Goal: Task Accomplishment & Management: Manage account settings

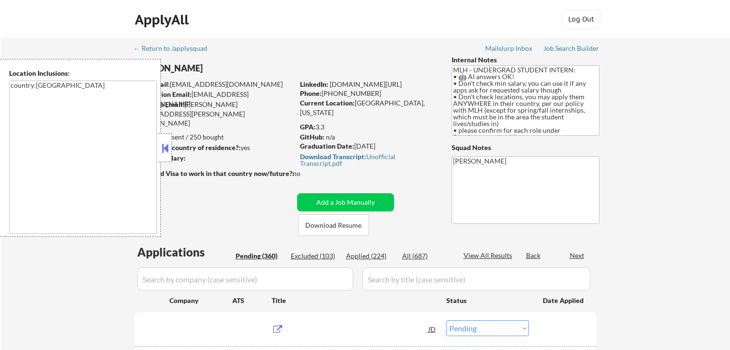
select select ""pending""
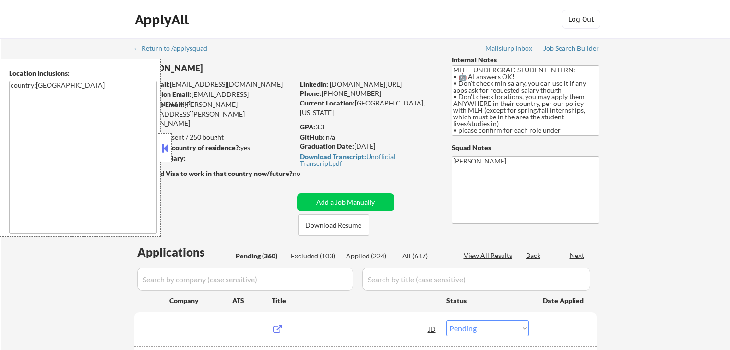
select select ""pending""
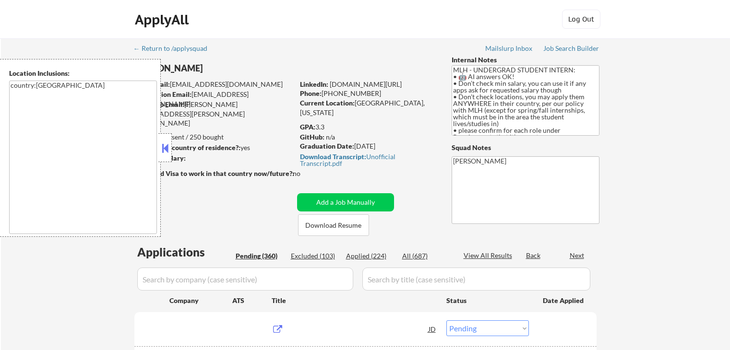
select select ""pending""
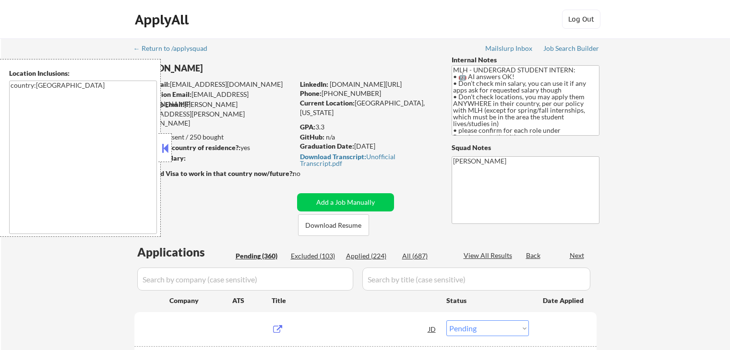
select select ""pending""
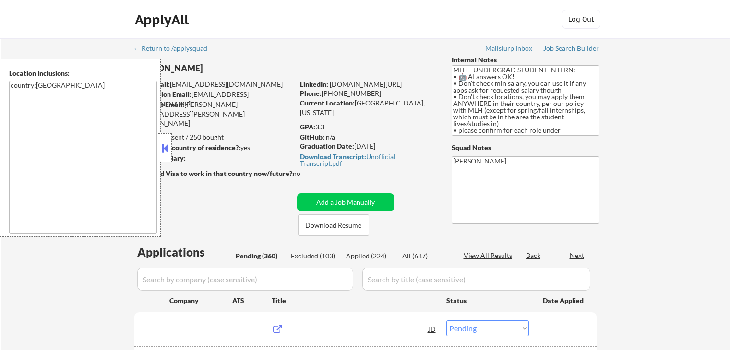
select select ""pending""
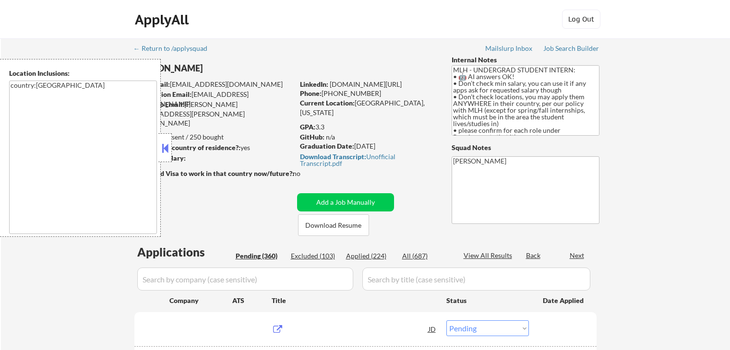
select select ""pending""
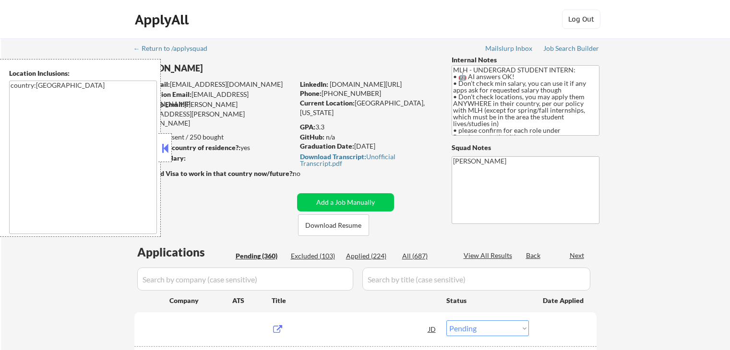
select select ""pending""
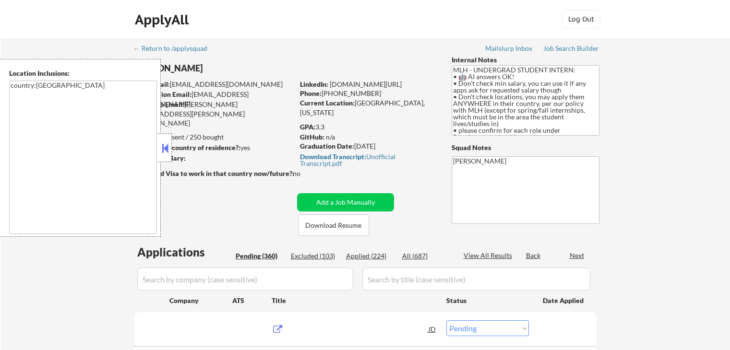
select select ""pending""
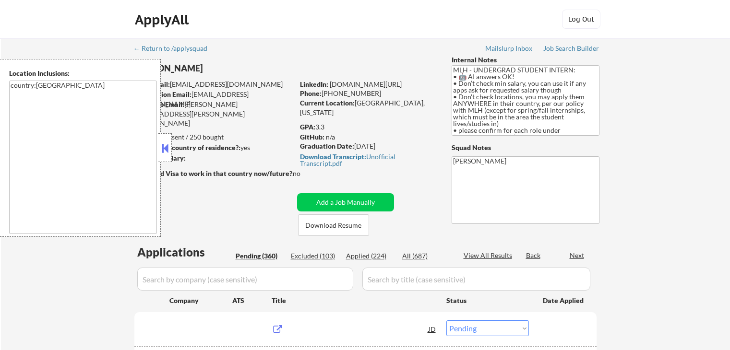
select select ""pending""
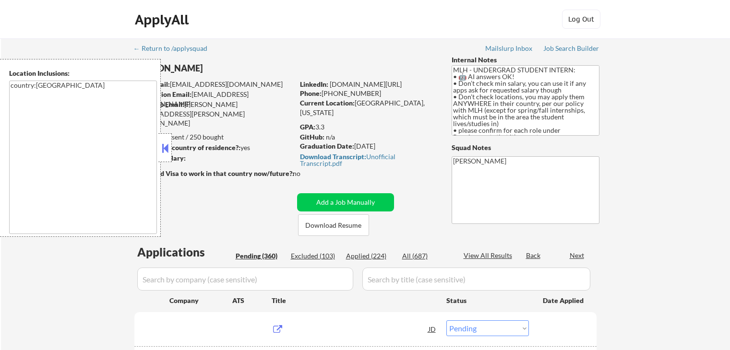
select select ""pending""
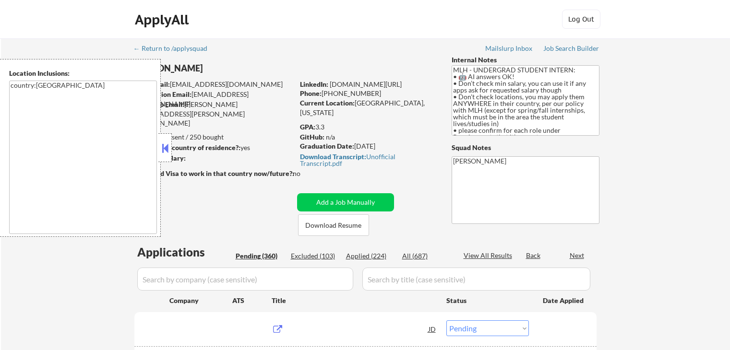
select select ""pending""
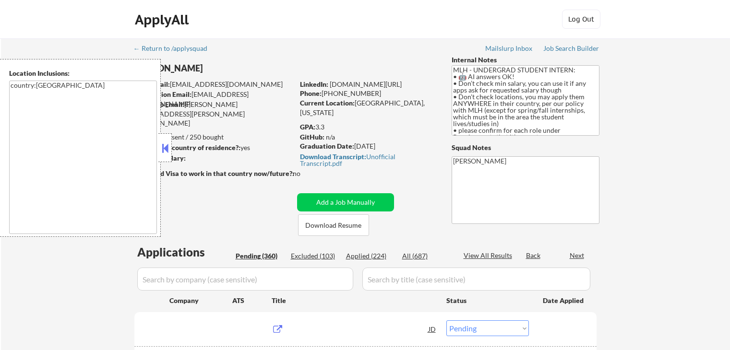
select select ""pending""
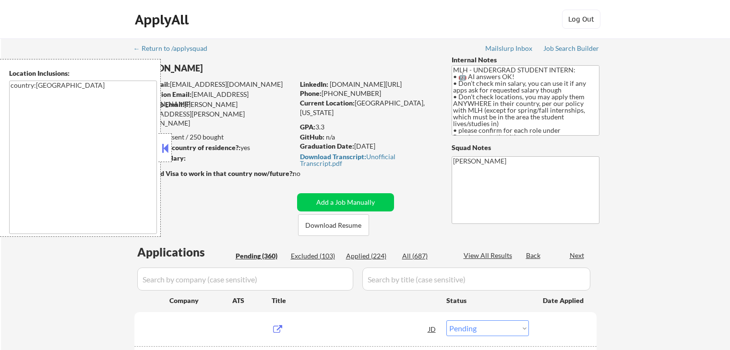
select select ""pending""
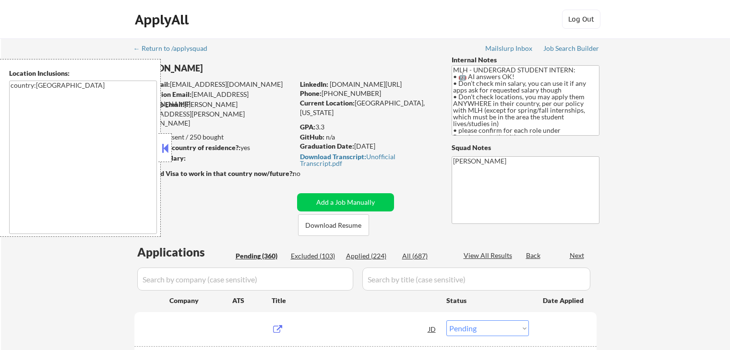
select select ""pending""
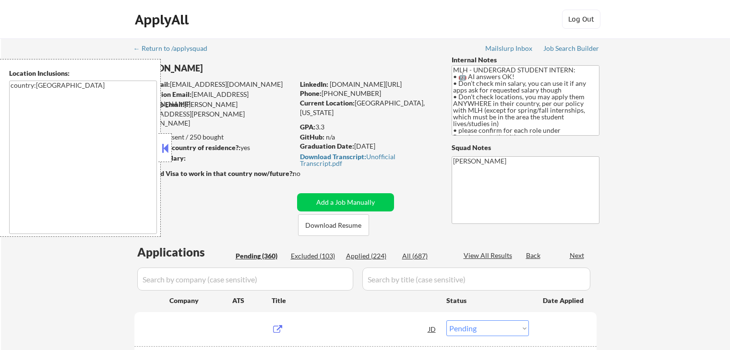
select select ""pending""
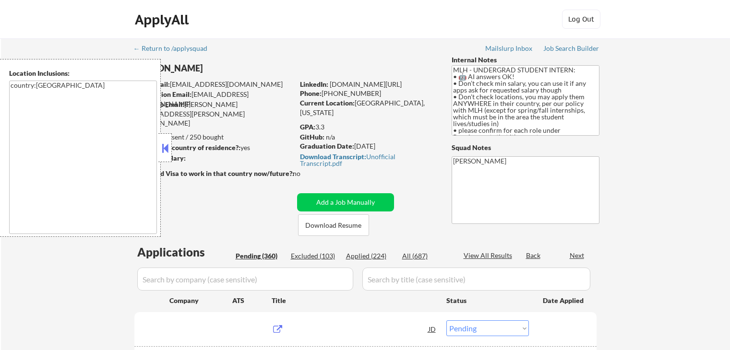
select select ""pending""
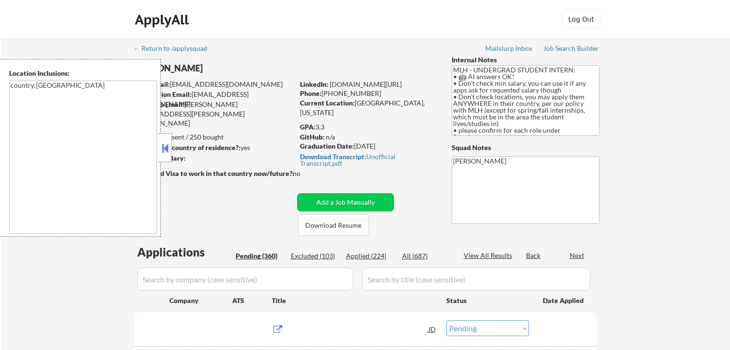
select select ""pending""
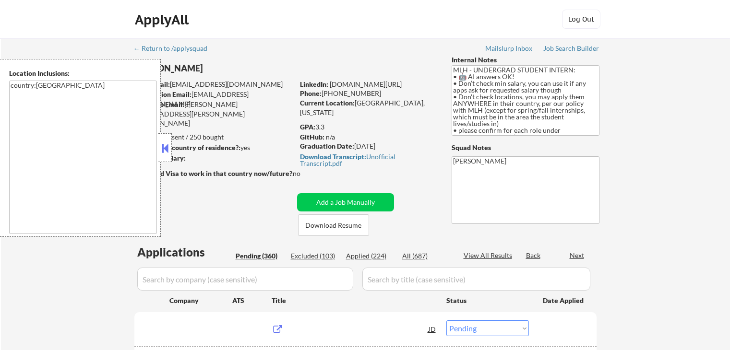
select select ""pending""
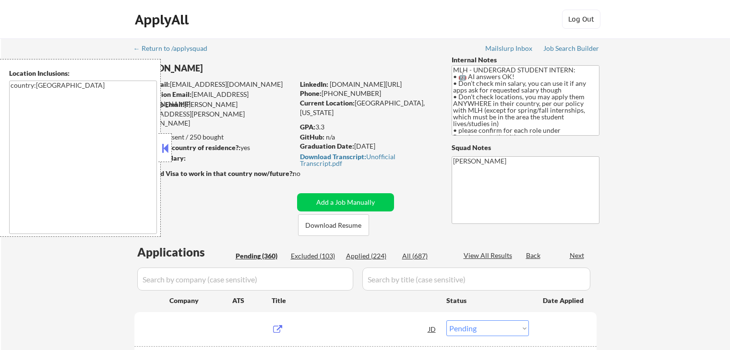
select select ""pending""
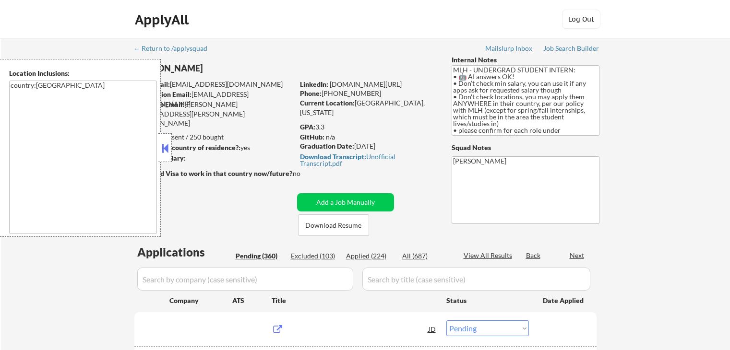
select select ""pending""
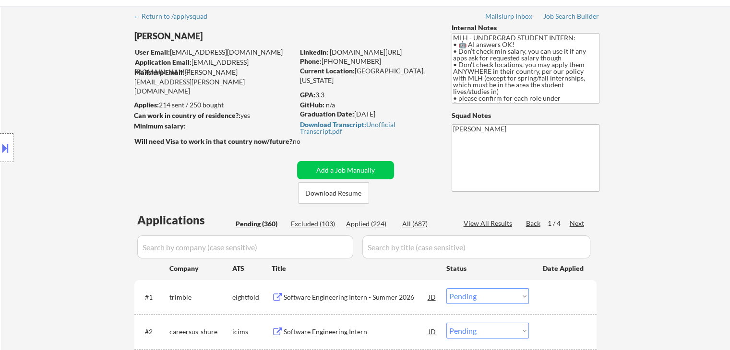
scroll to position [48, 0]
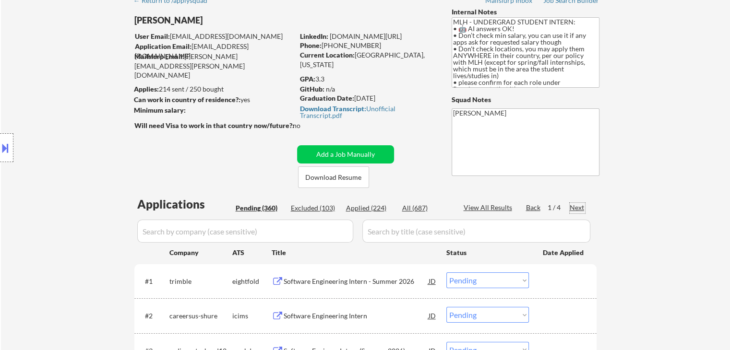
click at [579, 208] on div "Next" at bounding box center [576, 208] width 15 height 10
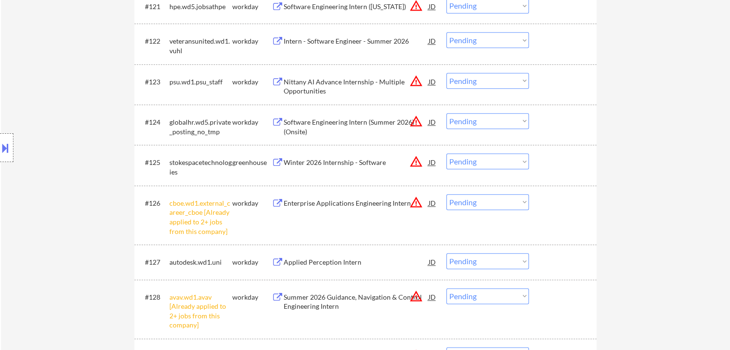
scroll to position [1151, 0]
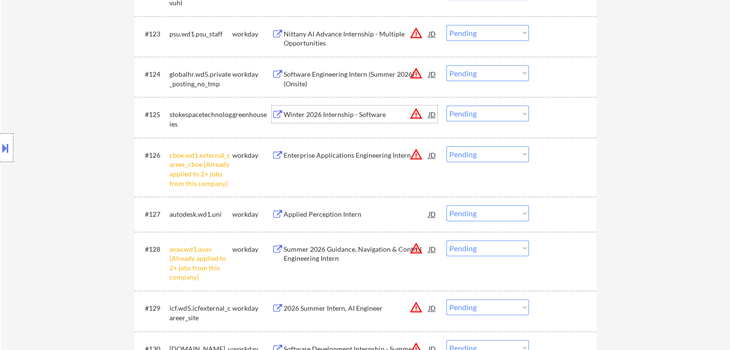
click at [347, 113] on div "Winter 2026 Internship - Software" at bounding box center [356, 115] width 145 height 10
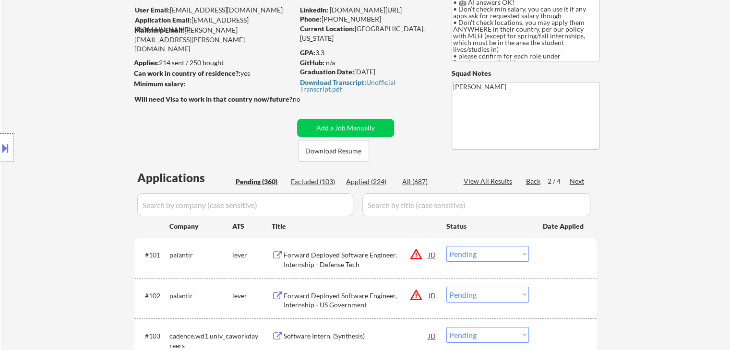
scroll to position [96, 0]
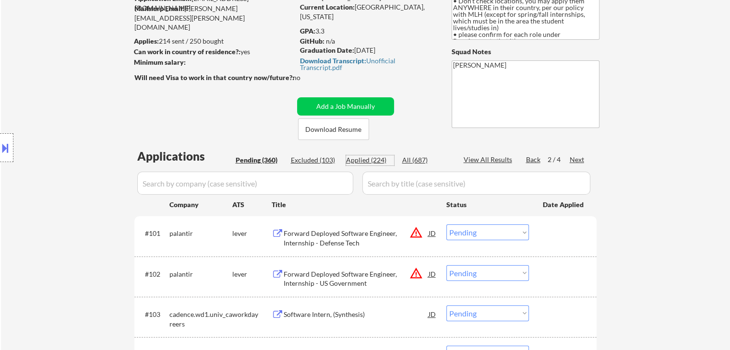
click at [365, 159] on div "Applied (224)" at bounding box center [370, 160] width 48 height 10
select select ""applied""
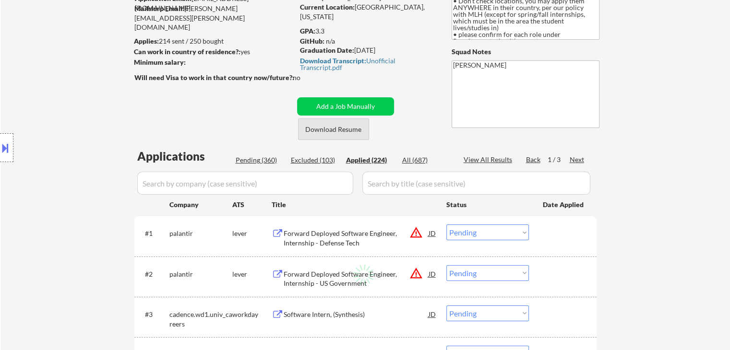
select select ""applied""
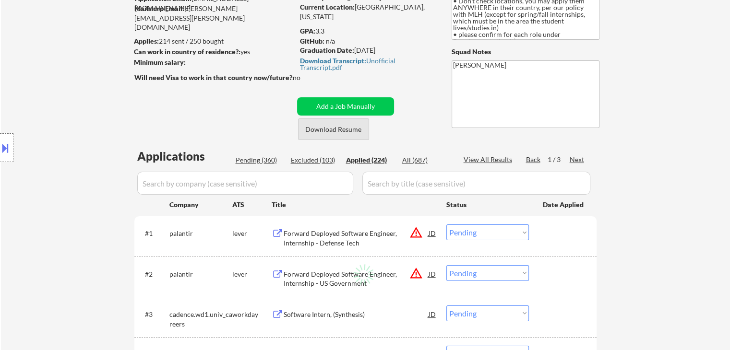
select select ""applied""
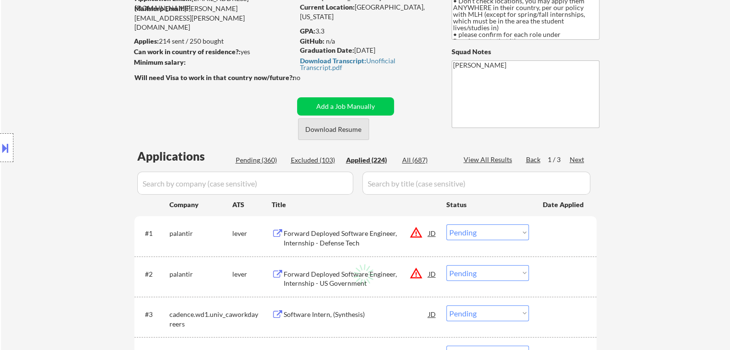
select select ""applied""
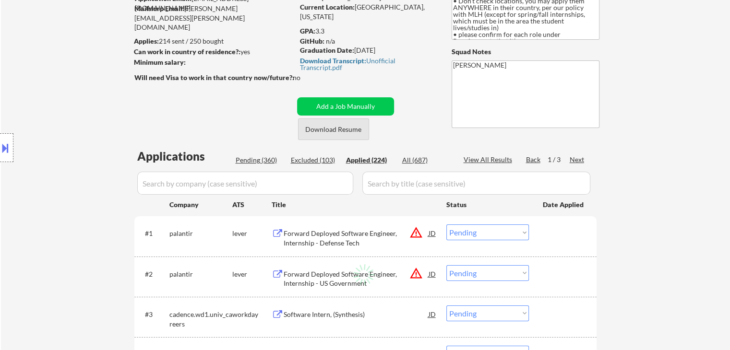
select select ""applied""
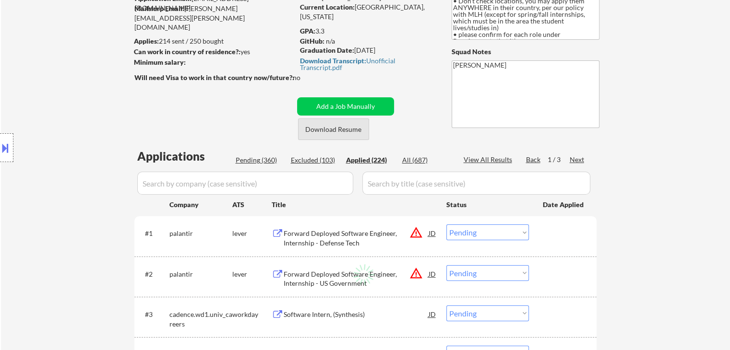
select select ""applied""
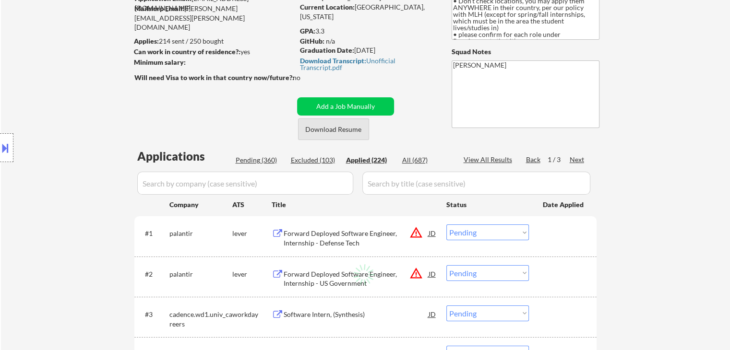
select select ""applied""
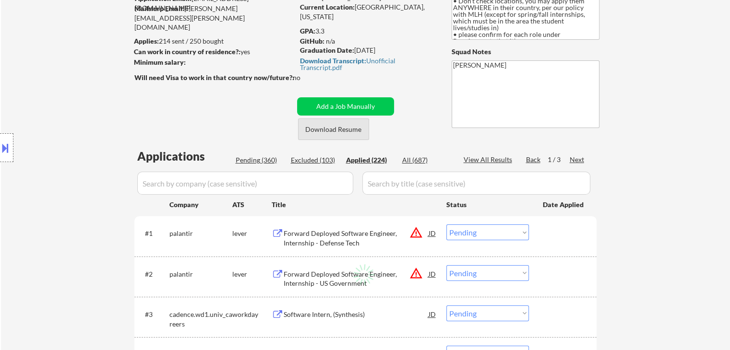
select select ""applied""
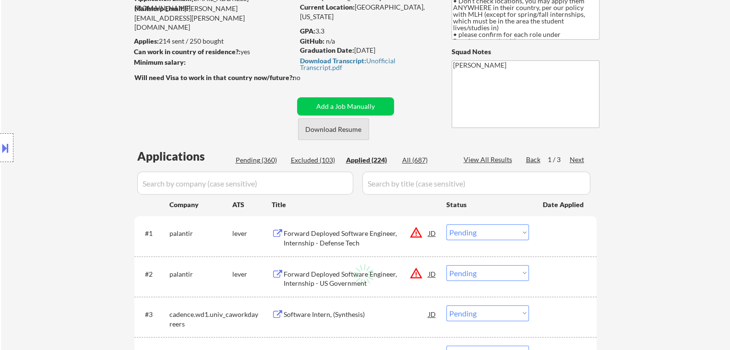
select select ""applied""
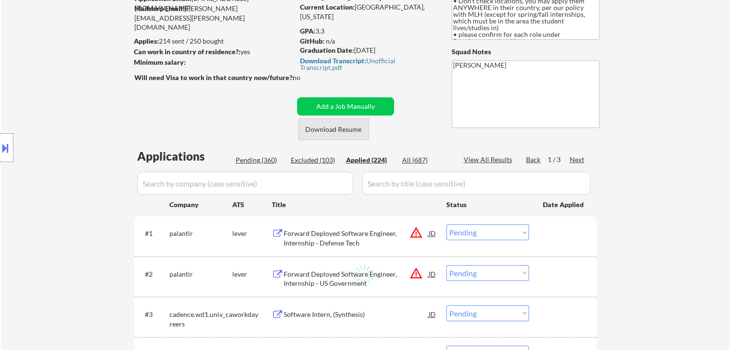
select select ""applied""
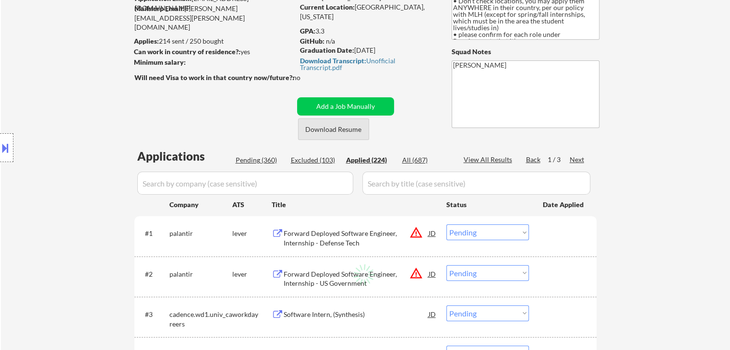
select select ""applied""
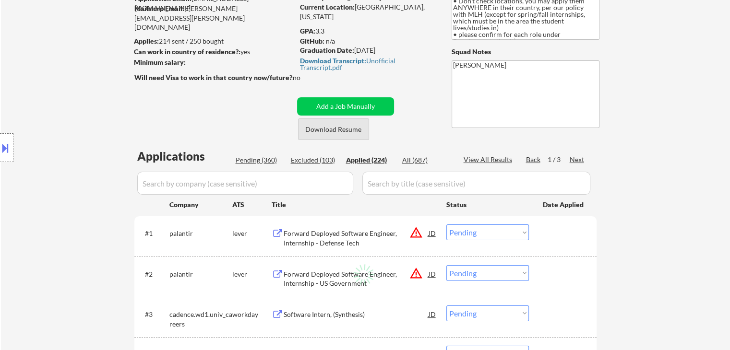
select select ""applied""
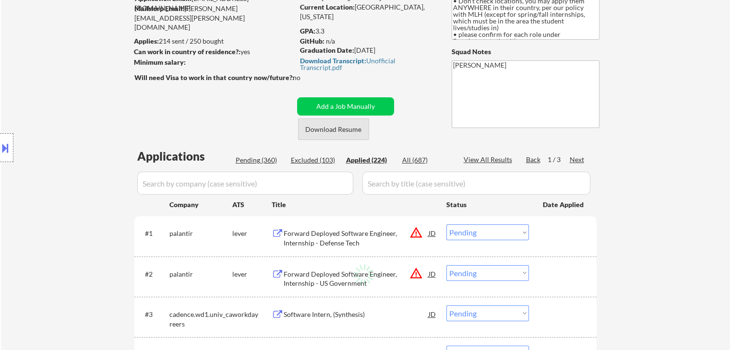
select select ""applied""
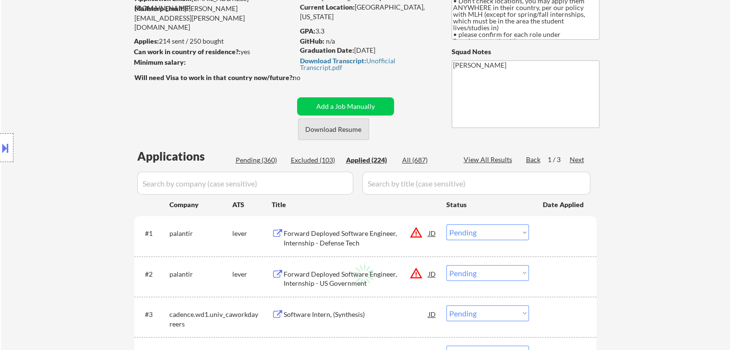
select select ""applied""
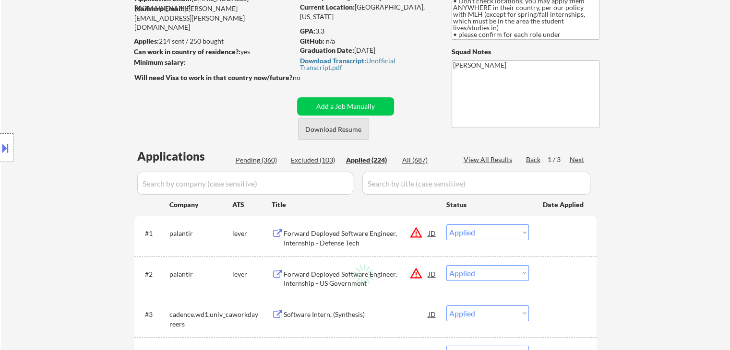
select select ""applied""
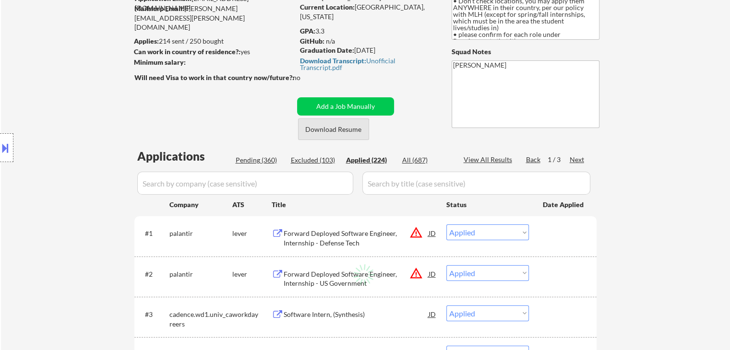
select select ""applied""
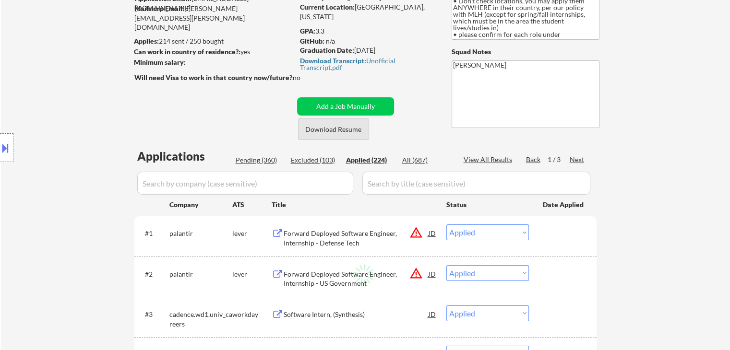
select select ""applied""
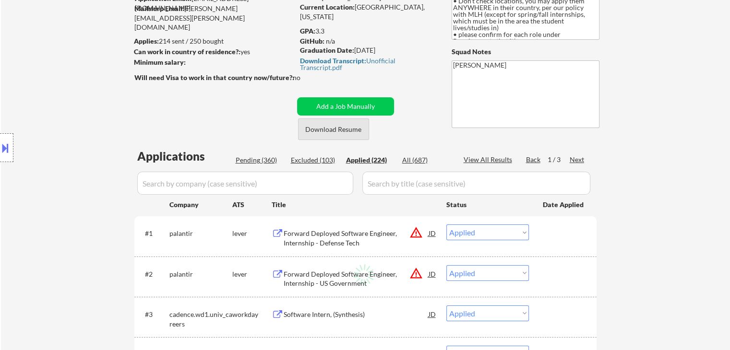
select select ""applied""
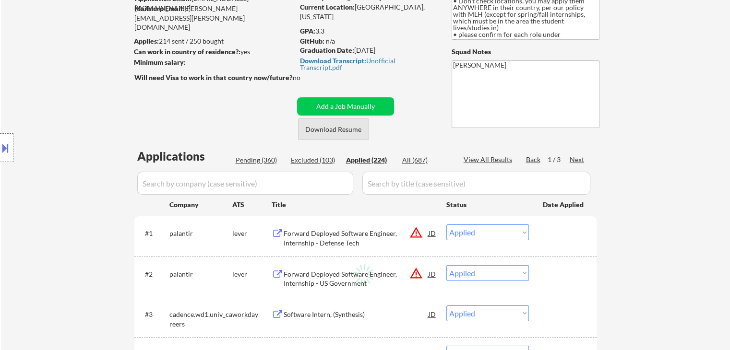
select select ""applied""
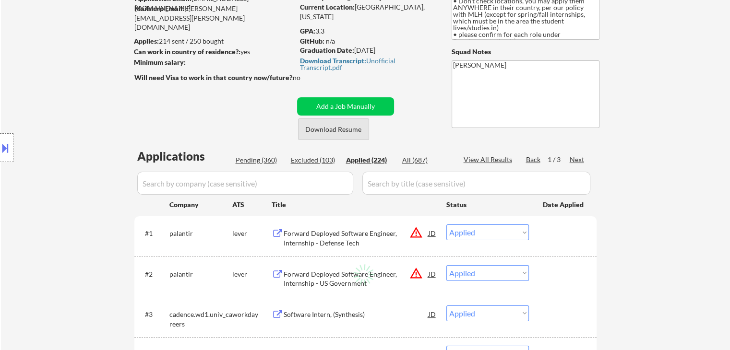
select select ""applied""
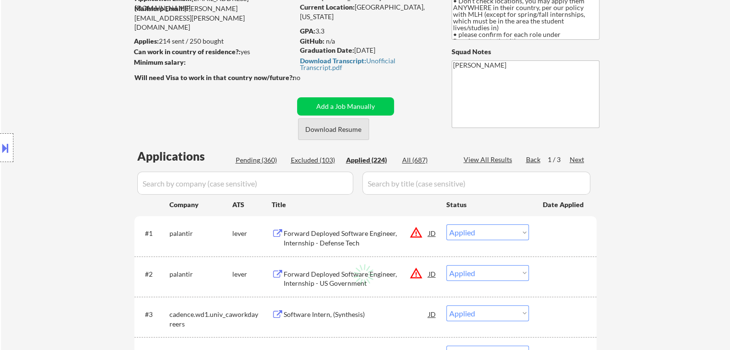
select select ""applied""
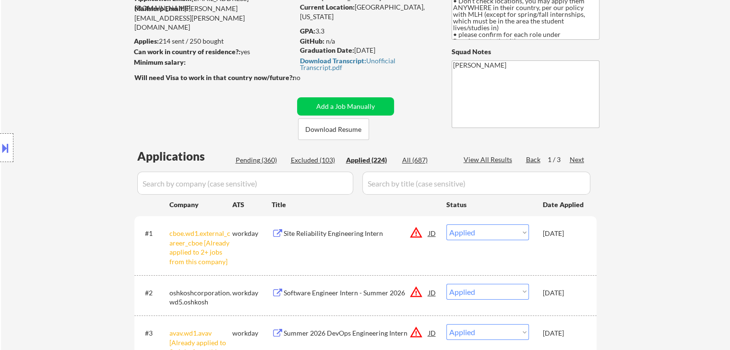
click at [249, 161] on div "Pending (360)" at bounding box center [260, 160] width 48 height 10
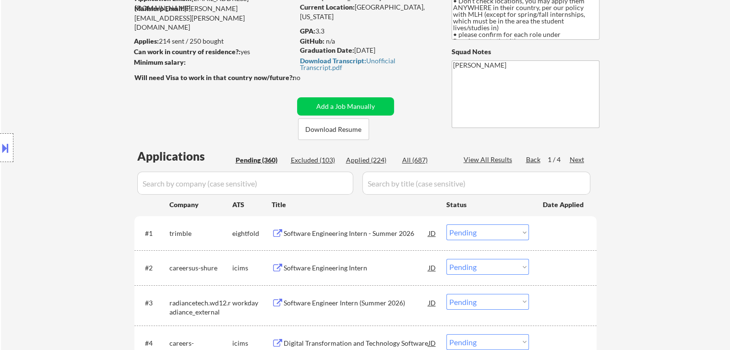
click at [579, 158] on div "Next" at bounding box center [576, 160] width 15 height 10
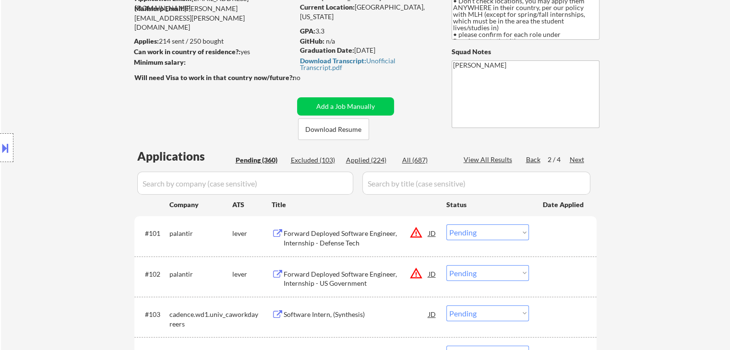
click at [576, 155] on div "Next" at bounding box center [576, 160] width 15 height 10
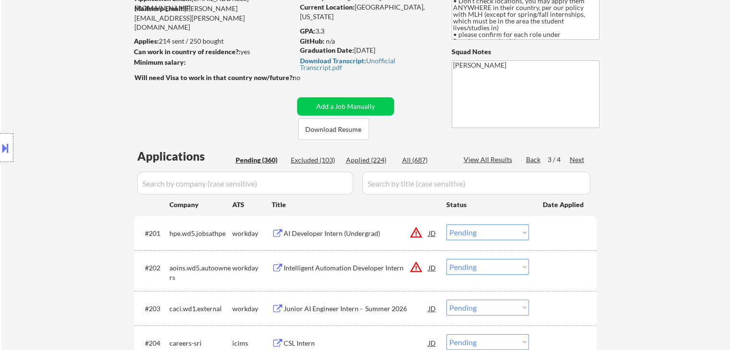
click at [576, 159] on div "Next" at bounding box center [576, 160] width 15 height 10
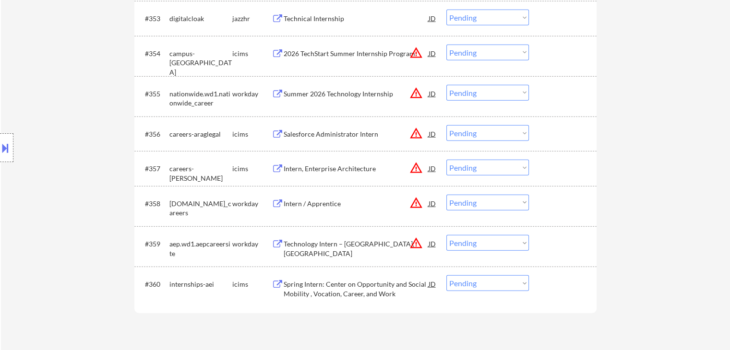
scroll to position [2351, 0]
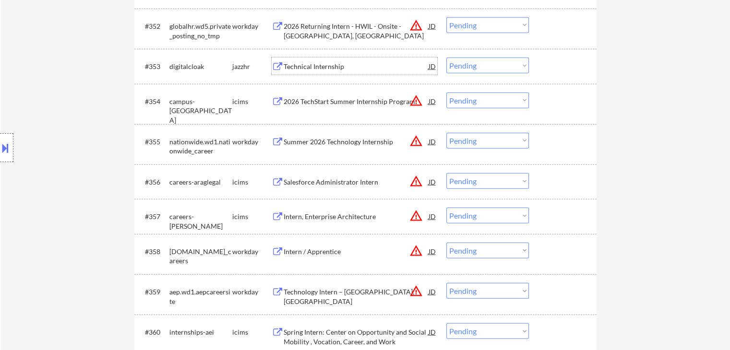
click at [329, 66] on div "Technical Internship" at bounding box center [356, 67] width 145 height 10
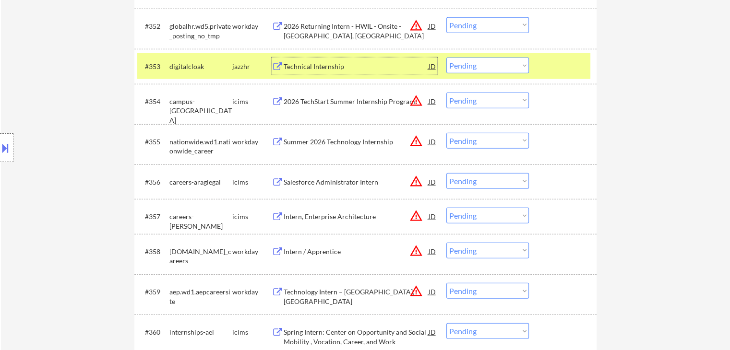
click at [0, 146] on button at bounding box center [5, 148] width 11 height 16
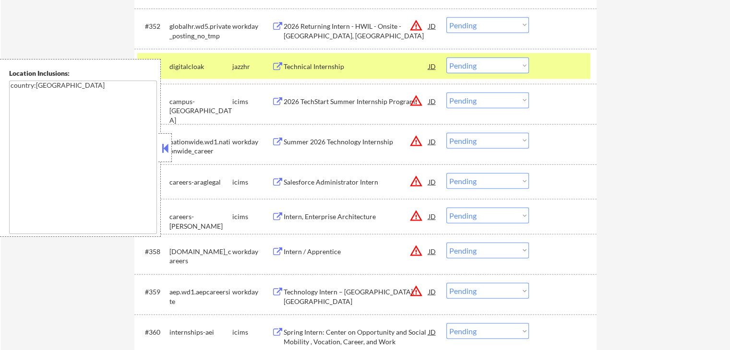
click at [164, 147] on button at bounding box center [165, 148] width 11 height 14
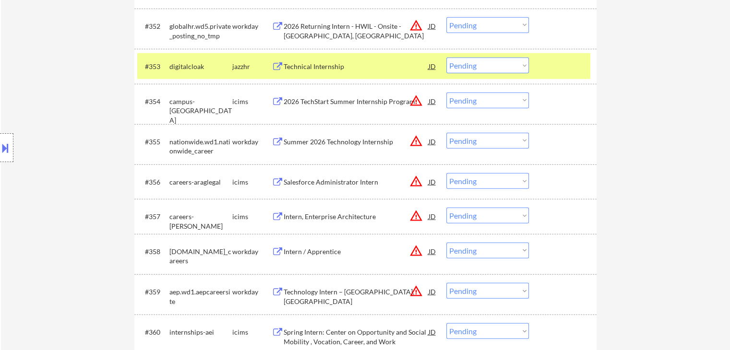
click at [483, 68] on select "Choose an option... Pending Applied Excluded (Questions) Excluded (Expired) Exc…" at bounding box center [487, 66] width 83 height 16
click at [446, 58] on select "Choose an option... Pending Applied Excluded (Questions) Excluded (Expired) Exc…" at bounding box center [487, 66] width 83 height 16
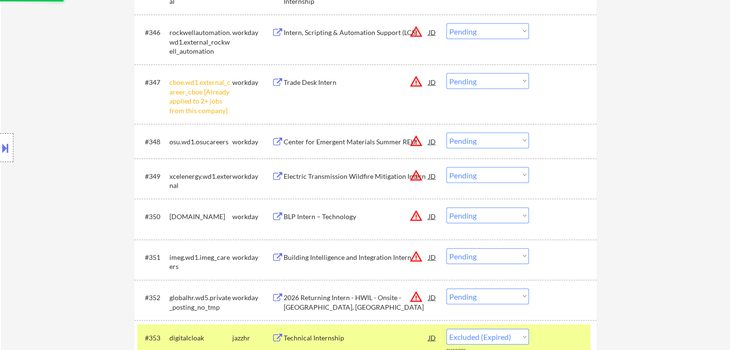
scroll to position [2063, 0]
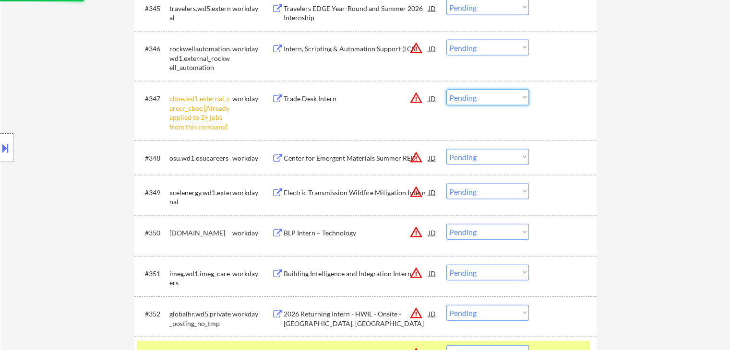
click at [468, 98] on select "Choose an option... Pending Applied Excluded (Questions) Excluded (Expired) Exc…" at bounding box center [487, 98] width 83 height 16
click at [446, 90] on select "Choose an option... Pending Applied Excluded (Questions) Excluded (Expired) Exc…" at bounding box center [487, 98] width 83 height 16
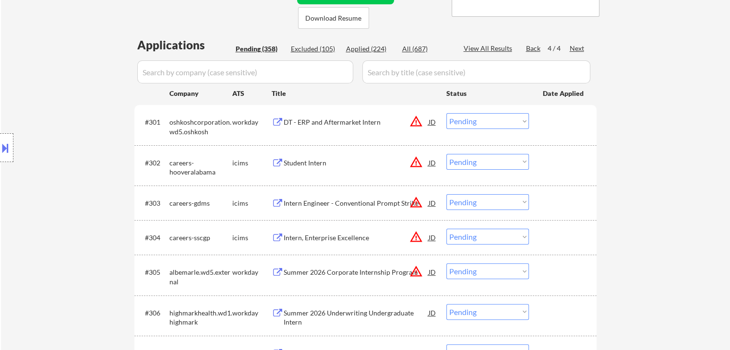
scroll to position [192, 0]
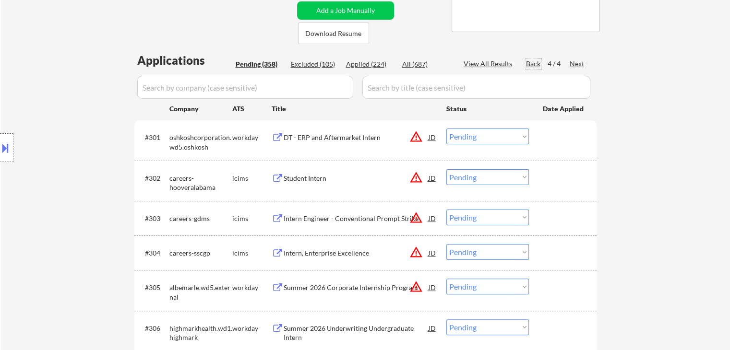
click at [535, 62] on div "Back" at bounding box center [533, 64] width 15 height 10
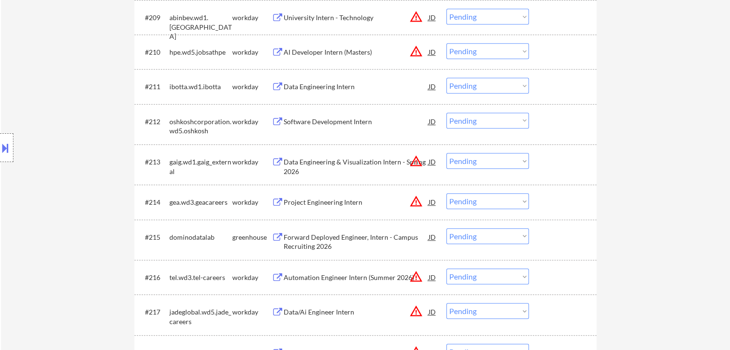
scroll to position [624, 0]
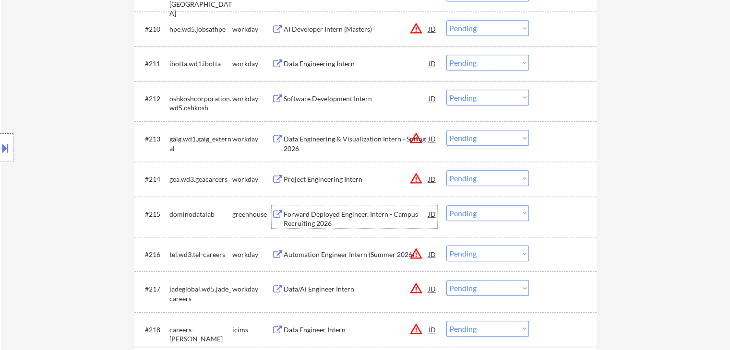
click at [328, 214] on div "Forward Deployed Engineer, Intern - Campus Recruiting 2026" at bounding box center [356, 219] width 145 height 19
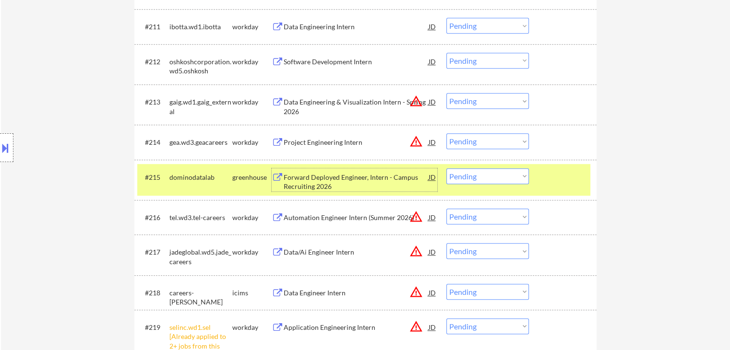
scroll to position [720, 0]
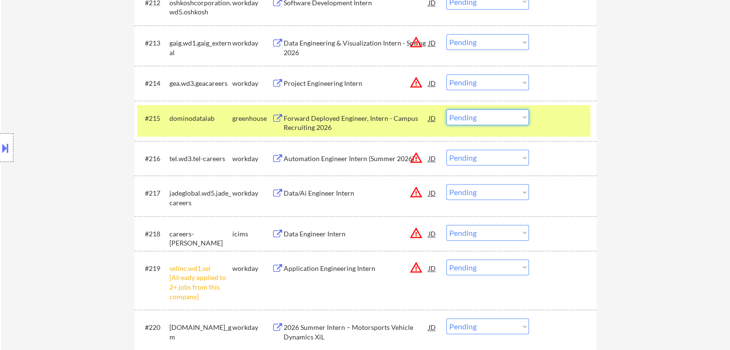
click at [465, 118] on select "Choose an option... Pending Applied Excluded (Questions) Excluded (Expired) Exc…" at bounding box center [487, 117] width 83 height 16
click at [446, 109] on select "Choose an option... Pending Applied Excluded (Questions) Excluded (Expired) Exc…" at bounding box center [487, 117] width 83 height 16
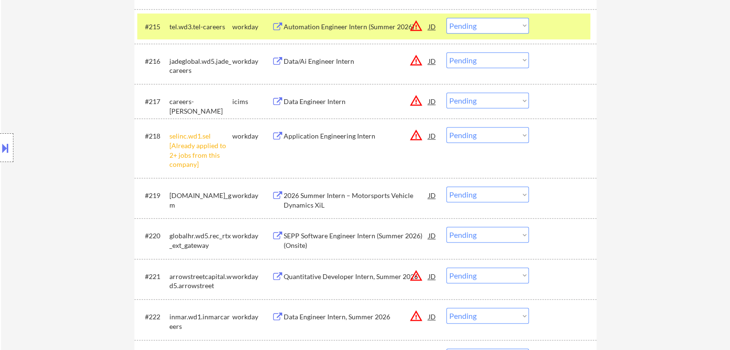
scroll to position [816, 0]
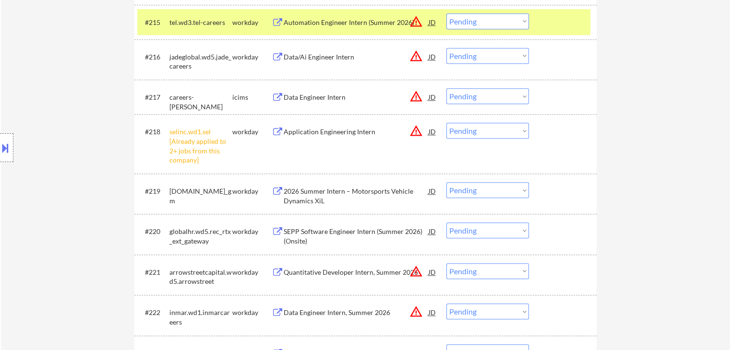
click at [474, 135] on select "Choose an option... Pending Applied Excluded (Questions) Excluded (Expired) Exc…" at bounding box center [487, 131] width 83 height 16
click at [446, 123] on select "Choose an option... Pending Applied Excluded (Questions) Excluded (Expired) Exc…" at bounding box center [487, 131] width 83 height 16
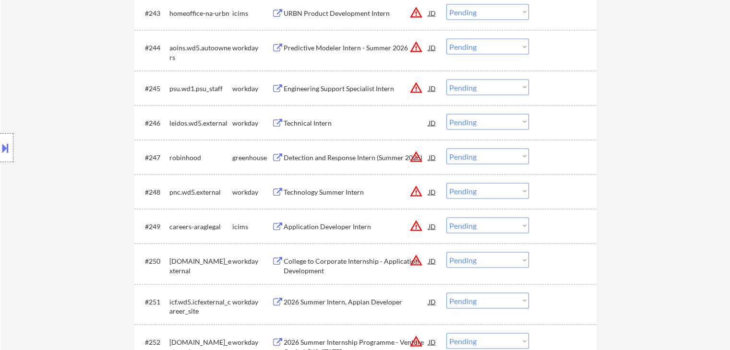
scroll to position [1871, 0]
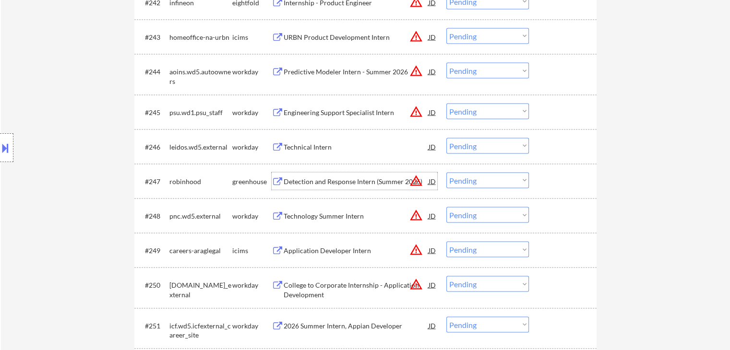
click at [334, 182] on div "Detection and Response Intern (Summer 2026)" at bounding box center [356, 182] width 145 height 10
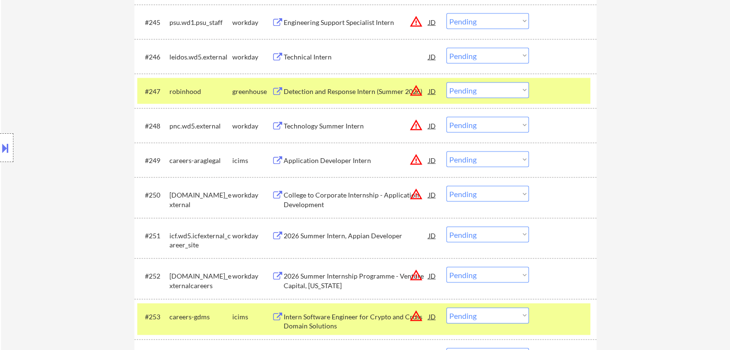
scroll to position [1967, 0]
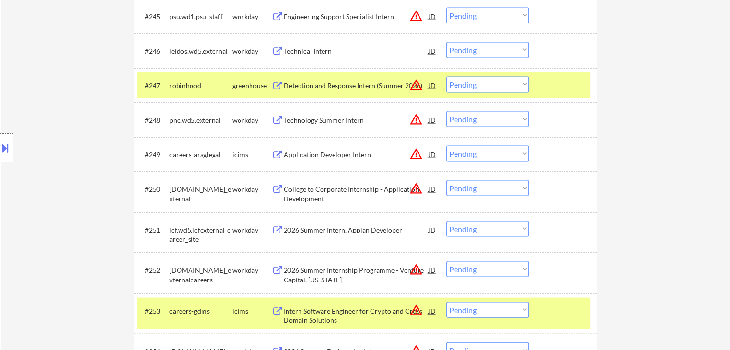
click at [468, 83] on select "Choose an option... Pending Applied Excluded (Questions) Excluded (Expired) Exc…" at bounding box center [487, 85] width 83 height 16
click at [446, 77] on select "Choose an option... Pending Applied Excluded (Questions) Excluded (Expired) Exc…" at bounding box center [487, 85] width 83 height 16
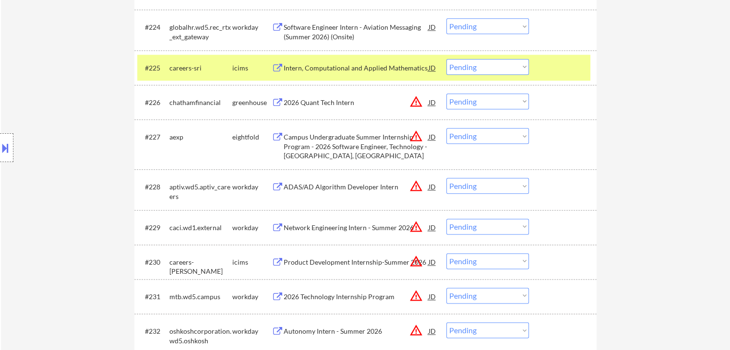
scroll to position [1151, 0]
click at [332, 102] on div "2026 Quant Tech Intern" at bounding box center [356, 103] width 145 height 10
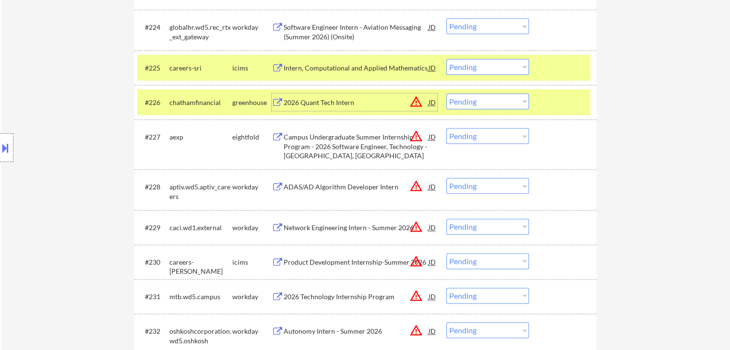
click at [478, 96] on select "Choose an option... Pending Applied Excluded (Questions) Excluded (Expired) Exc…" at bounding box center [487, 102] width 83 height 16
click at [446, 94] on select "Choose an option... Pending Applied Excluded (Questions) Excluded (Expired) Exc…" at bounding box center [487, 102] width 83 height 16
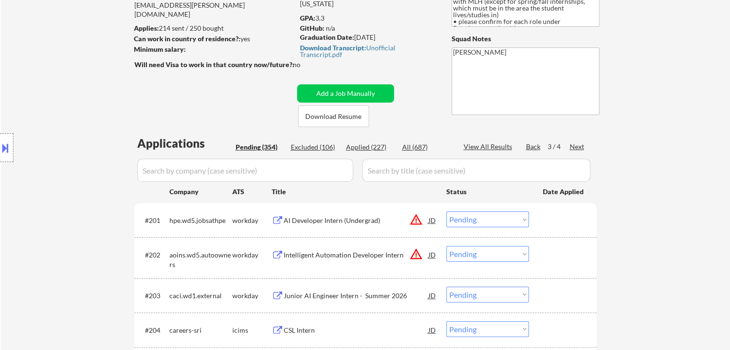
scroll to position [144, 0]
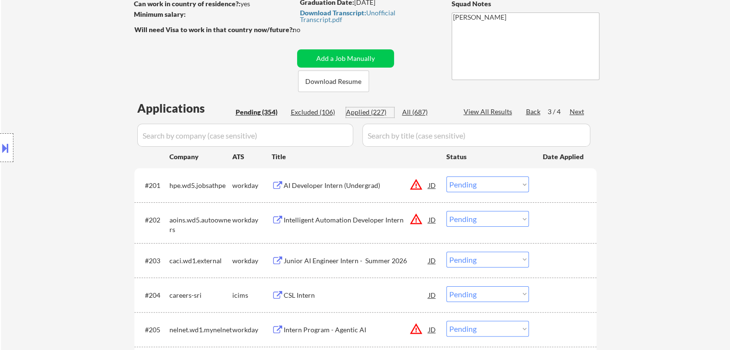
click at [370, 115] on div "Applied (227)" at bounding box center [370, 112] width 48 height 10
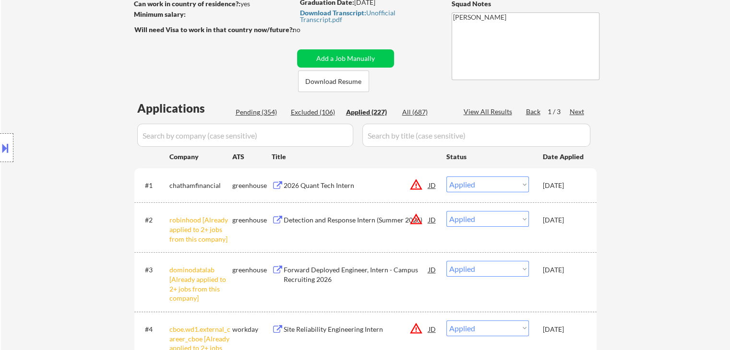
click at [333, 185] on div "2026 Quant Tech Intern" at bounding box center [356, 186] width 145 height 10
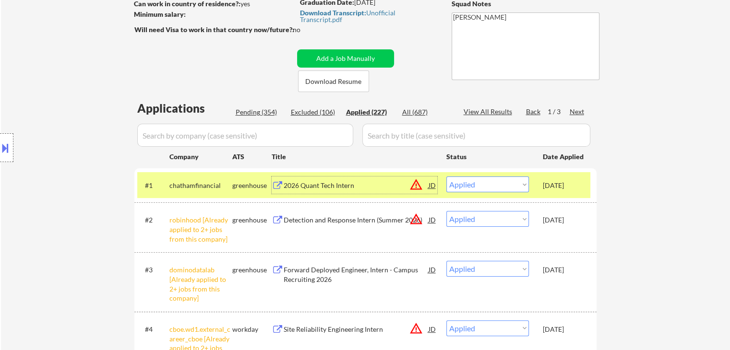
scroll to position [240, 0]
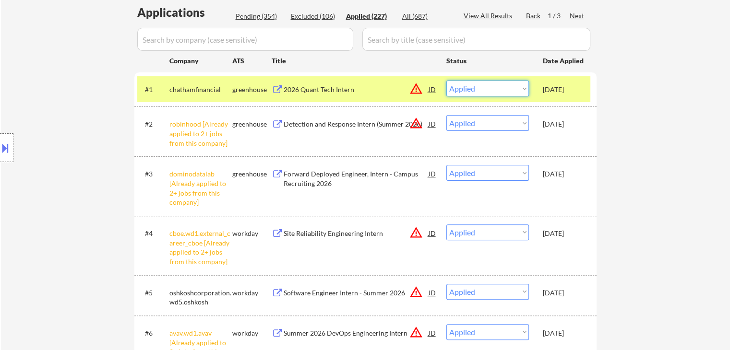
click at [488, 89] on select "Choose an option... Pending Applied Excluded (Questions) Excluded (Expired) Exc…" at bounding box center [487, 89] width 83 height 16
click at [446, 81] on select "Choose an option... Pending Applied Excluded (Questions) Excluded (Expired) Exc…" at bounding box center [487, 89] width 83 height 16
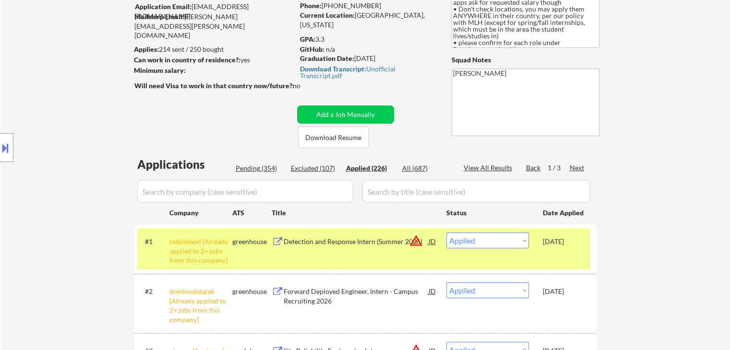
scroll to position [96, 0]
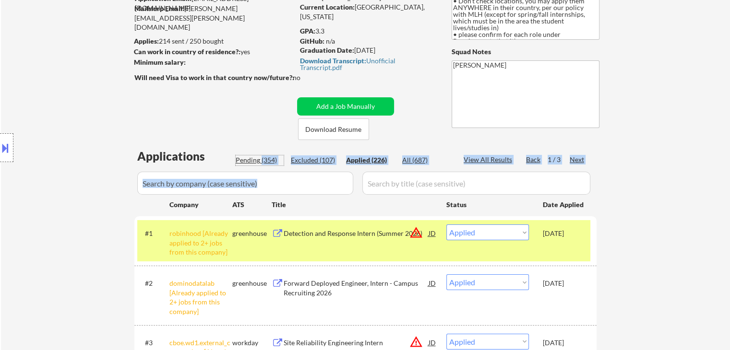
drag, startPoint x: 260, startPoint y: 159, endPoint x: 260, endPoint y: 169, distance: 10.6
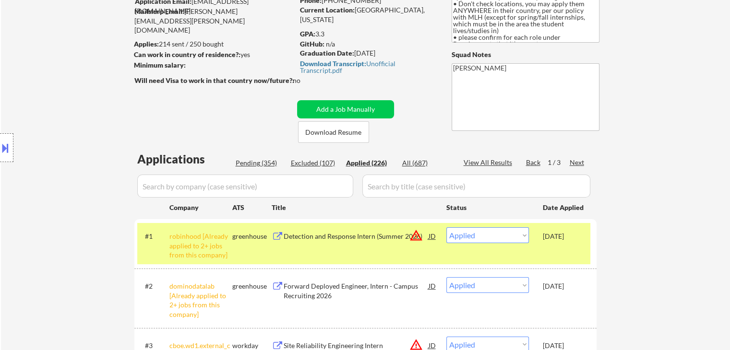
scroll to position [48, 0]
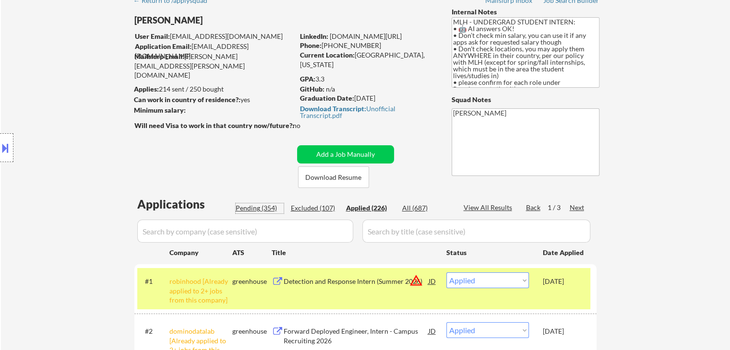
click at [252, 209] on div "Pending (354)" at bounding box center [260, 208] width 48 height 10
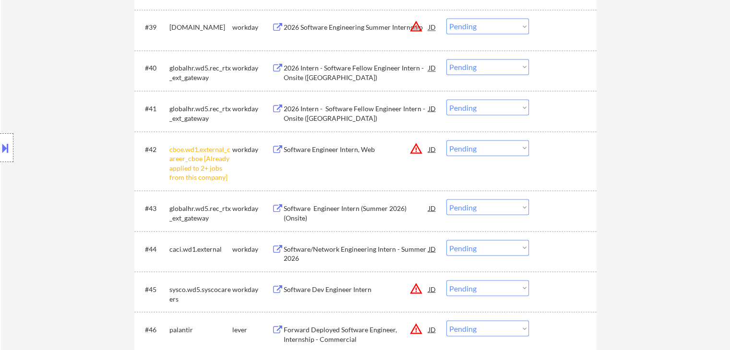
scroll to position [1775, 0]
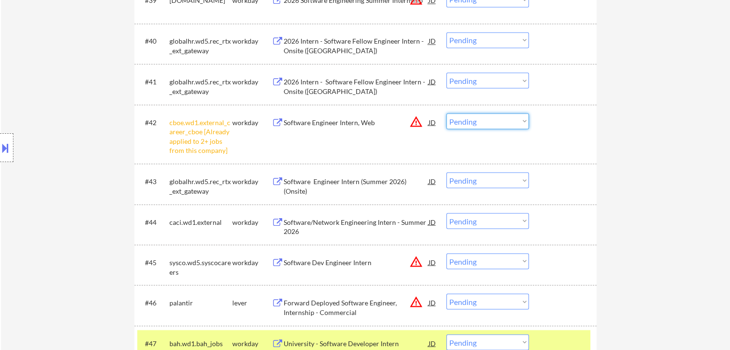
click at [489, 123] on select "Choose an option... Pending Applied Excluded (Questions) Excluded (Expired) Exc…" at bounding box center [487, 121] width 83 height 16
click at [446, 113] on select "Choose an option... Pending Applied Excluded (Questions) Excluded (Expired) Exc…" at bounding box center [487, 121] width 83 height 16
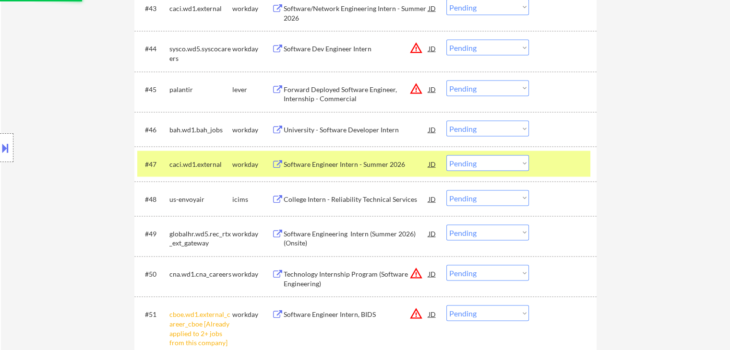
scroll to position [1919, 0]
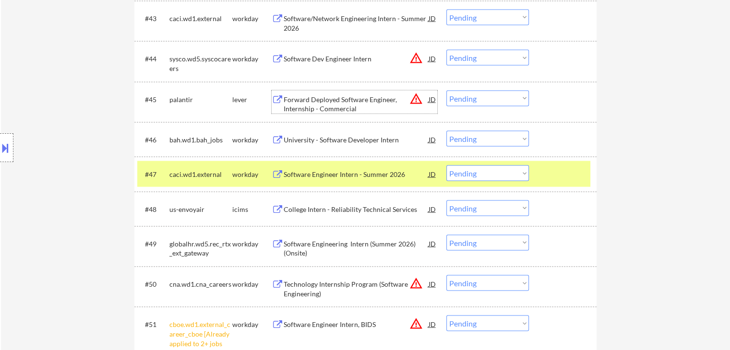
click at [355, 102] on div "Forward Deployed Software Engineer, Internship - Commercial" at bounding box center [356, 104] width 145 height 19
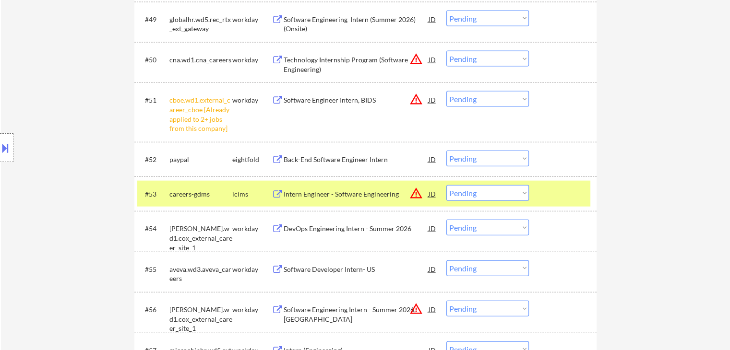
scroll to position [2159, 0]
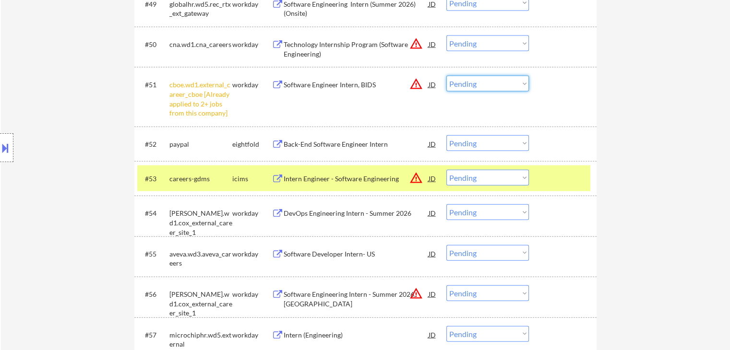
click at [487, 83] on select "Choose an option... Pending Applied Excluded (Questions) Excluded (Expired) Exc…" at bounding box center [487, 84] width 83 height 16
click at [446, 76] on select "Choose an option... Pending Applied Excluded (Questions) Excluded (Expired) Exc…" at bounding box center [487, 84] width 83 height 16
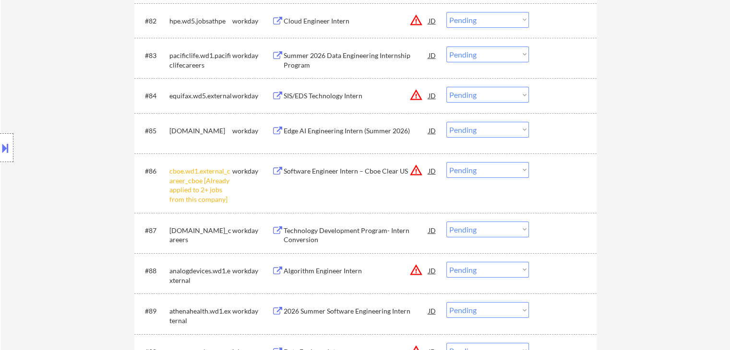
scroll to position [3502, 0]
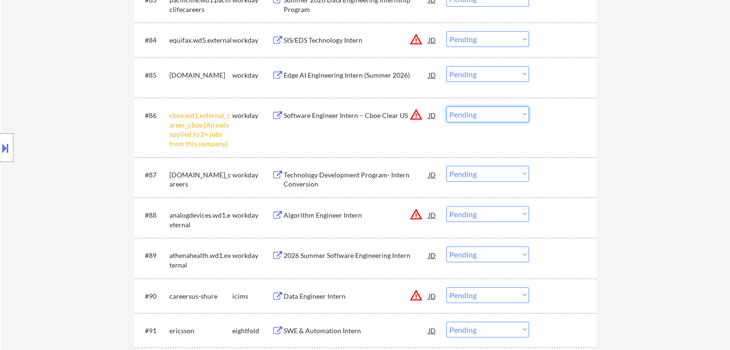
click at [464, 118] on select "Choose an option... Pending Applied Excluded (Questions) Excluded (Expired) Exc…" at bounding box center [487, 114] width 83 height 16
click at [446, 106] on select "Choose an option... Pending Applied Excluded (Questions) Excluded (Expired) Exc…" at bounding box center [487, 114] width 83 height 16
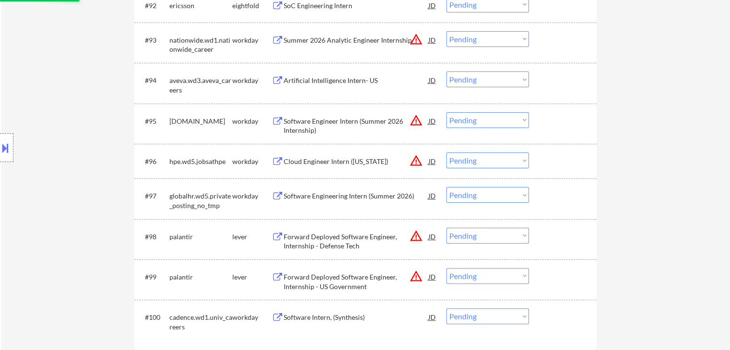
scroll to position [3838, 0]
click at [357, 237] on div "Forward Deployed Software Engineer, Internship - Defense Tech" at bounding box center [356, 241] width 145 height 19
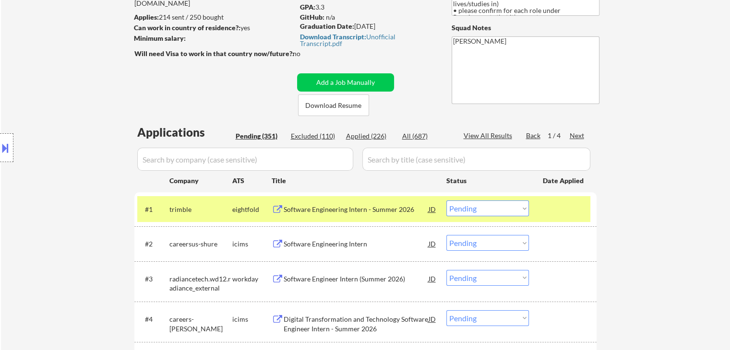
scroll to position [48, 0]
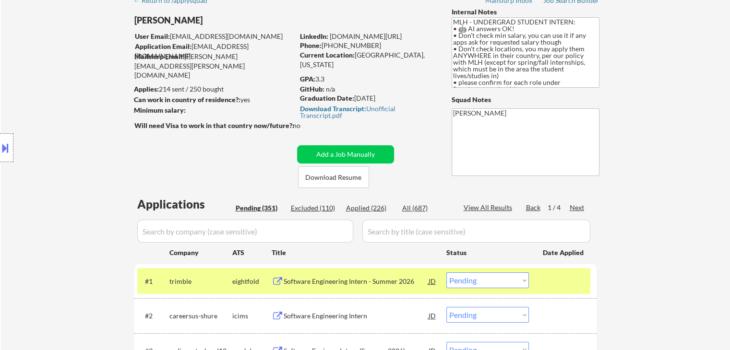
click at [573, 206] on div "Next" at bounding box center [576, 208] width 15 height 10
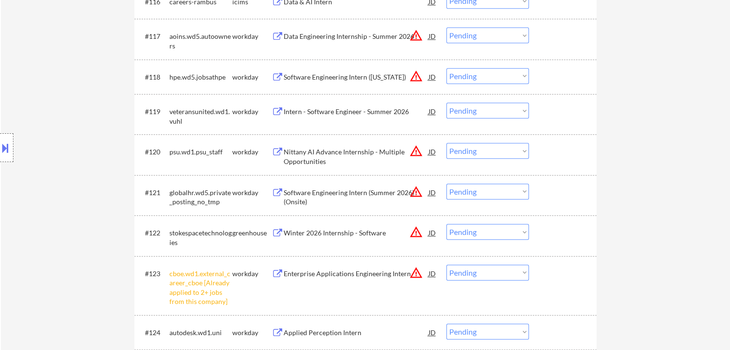
scroll to position [1007, 0]
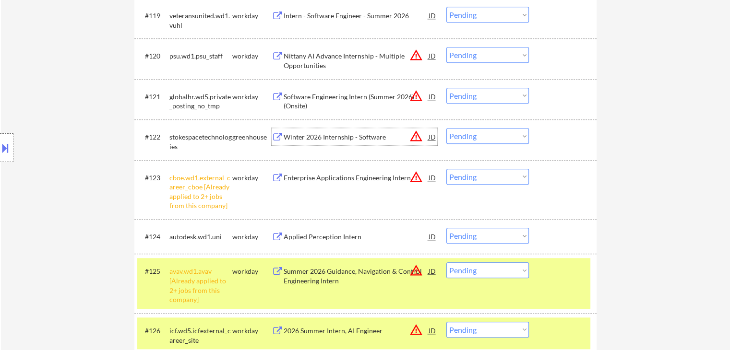
click at [344, 138] on div "Winter 2026 Internship - Software" at bounding box center [356, 137] width 145 height 10
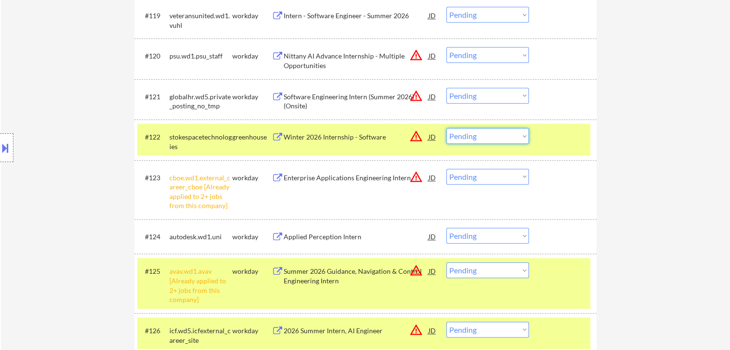
click at [474, 141] on select "Choose an option... Pending Applied Excluded (Questions) Excluded (Expired) Exc…" at bounding box center [487, 136] width 83 height 16
click at [446, 128] on select "Choose an option... Pending Applied Excluded (Questions) Excluded (Expired) Exc…" at bounding box center [487, 136] width 83 height 16
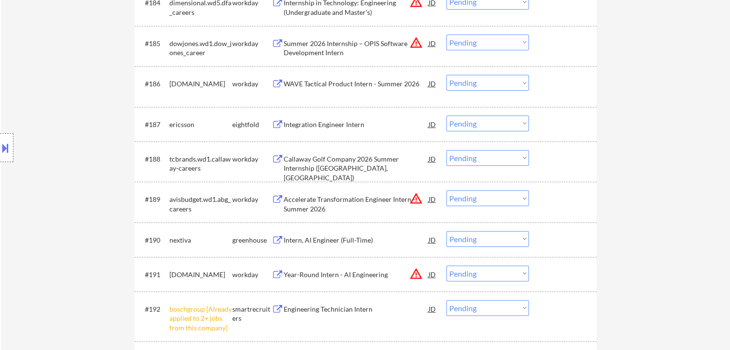
scroll to position [3694, 0]
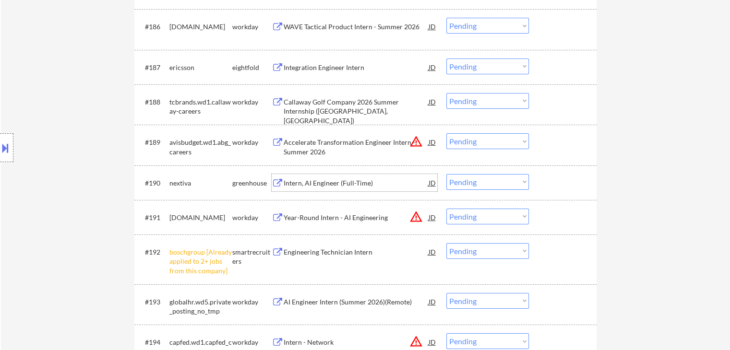
click at [327, 179] on div "Intern, AI Engineer (Full-Time)" at bounding box center [356, 183] width 145 height 10
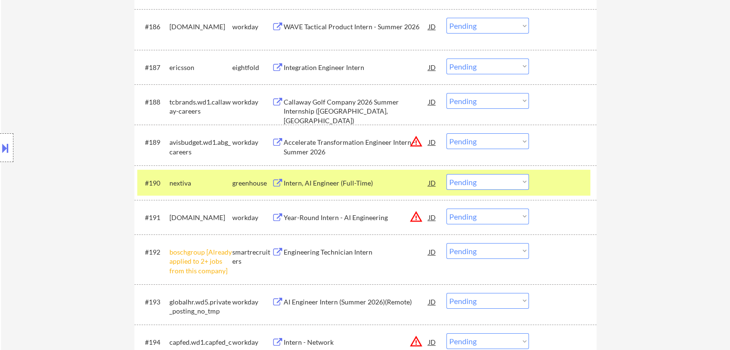
click at [468, 186] on select "Choose an option... Pending Applied Excluded (Questions) Excluded (Expired) Exc…" at bounding box center [487, 182] width 83 height 16
click at [446, 174] on select "Choose an option... Pending Applied Excluded (Questions) Excluded (Expired) Exc…" at bounding box center [487, 182] width 83 height 16
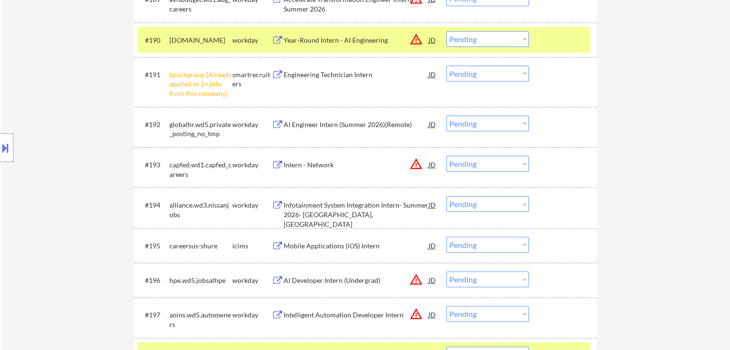
scroll to position [3838, 0]
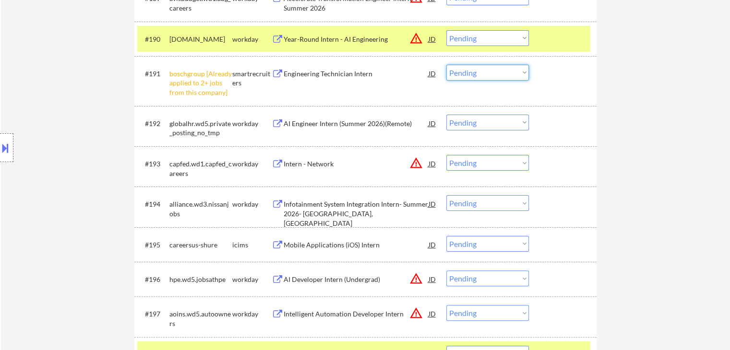
click at [472, 78] on select "Choose an option... Pending Applied Excluded (Questions) Excluded (Expired) Exc…" at bounding box center [487, 73] width 83 height 16
click at [446, 65] on select "Choose an option... Pending Applied Excluded (Questions) Excluded (Expired) Exc…" at bounding box center [487, 73] width 83 height 16
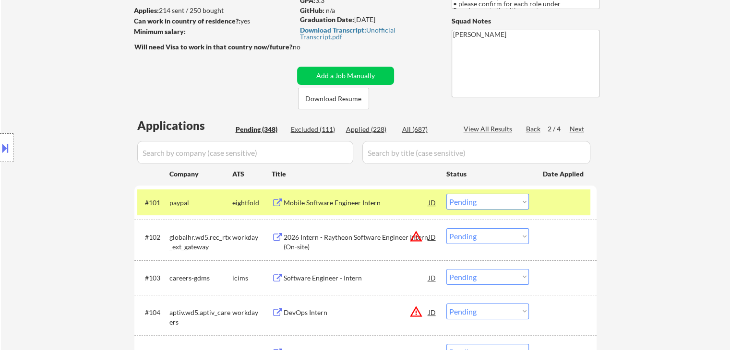
scroll to position [82, 0]
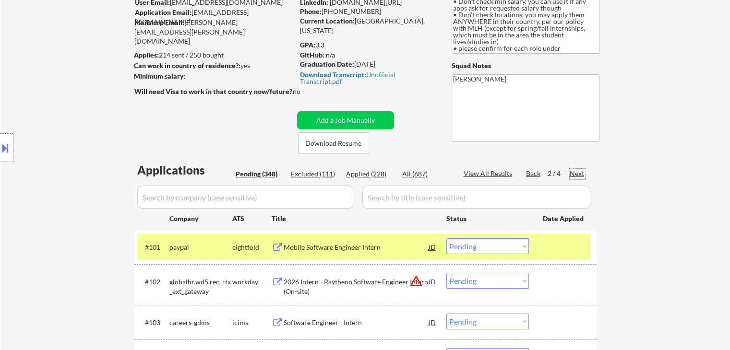
click at [574, 173] on div "Next" at bounding box center [576, 174] width 15 height 10
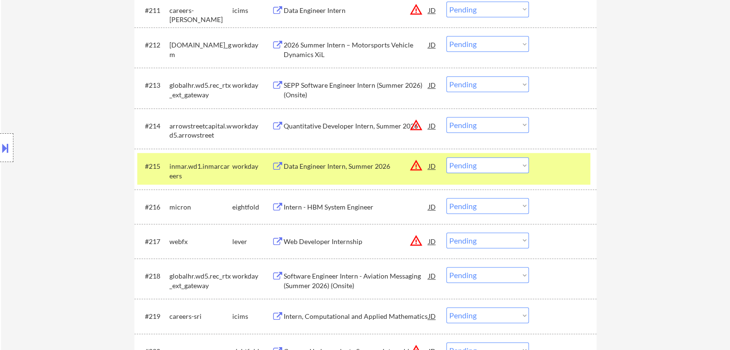
scroll to position [706, 0]
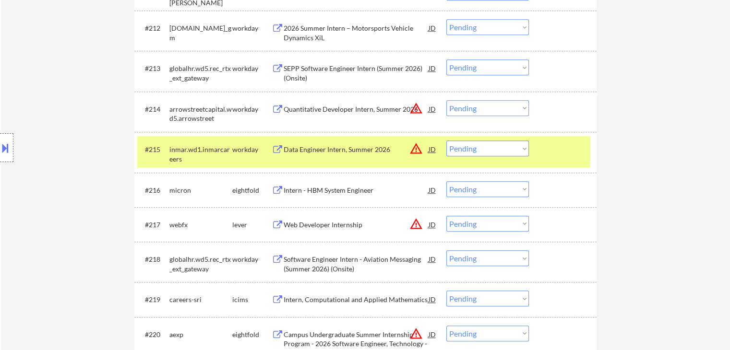
click at [309, 228] on div "Web Developer Internship" at bounding box center [356, 225] width 145 height 10
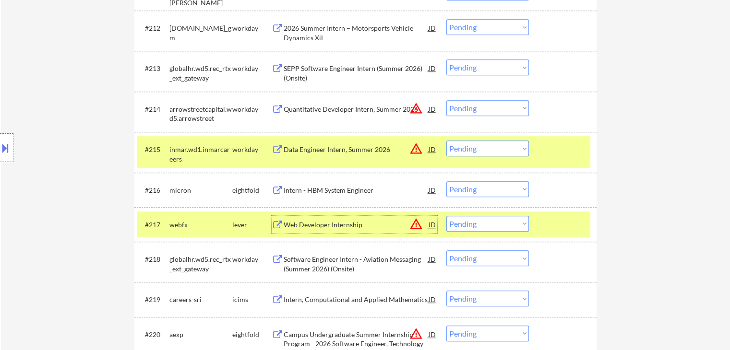
click at [347, 225] on div "Web Developer Internship" at bounding box center [356, 225] width 145 height 10
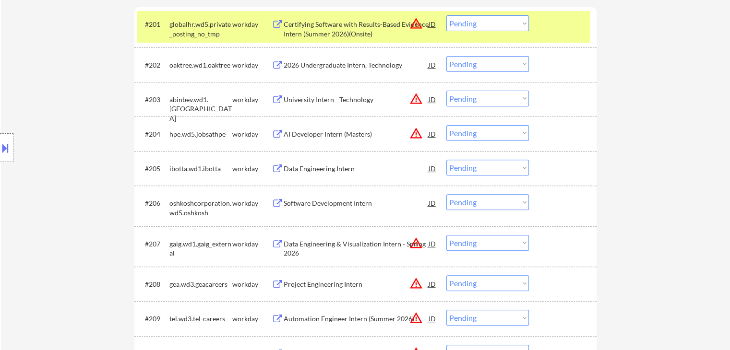
scroll to position [0, 0]
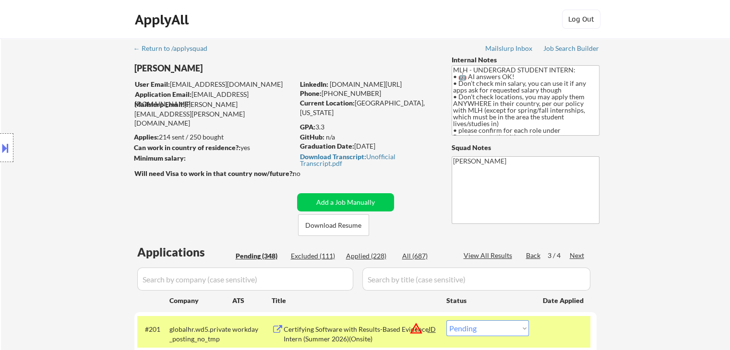
click at [532, 253] on div "Back" at bounding box center [533, 256] width 15 height 10
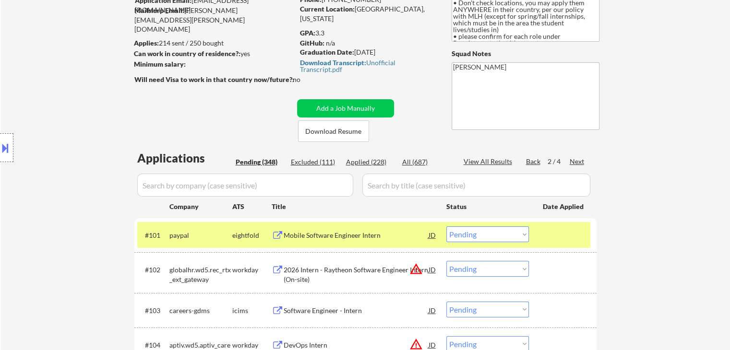
scroll to position [96, 0]
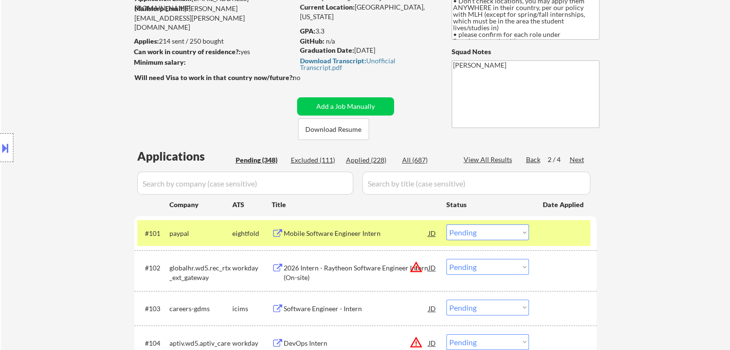
click at [533, 160] on div "Back" at bounding box center [533, 160] width 15 height 10
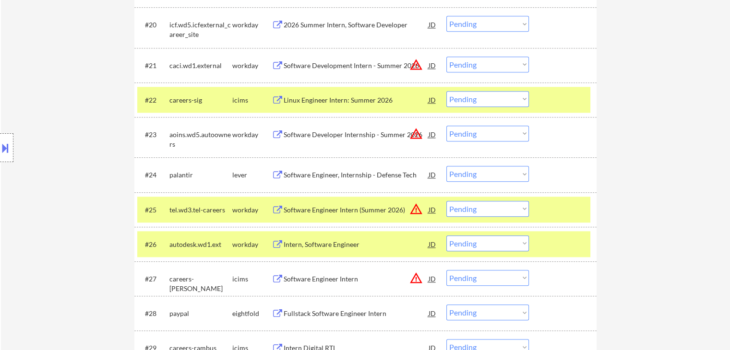
scroll to position [1848, 0]
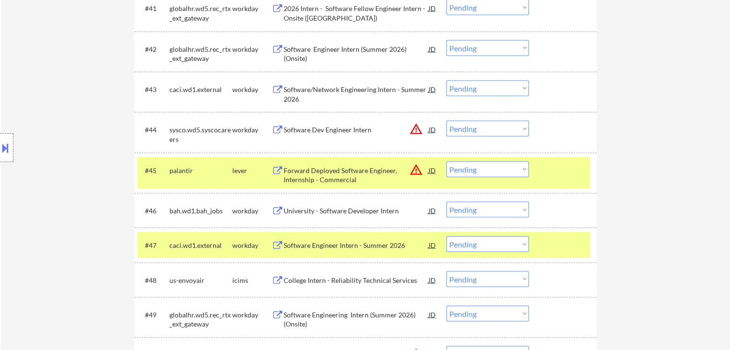
click at [470, 169] on select "Choose an option... Pending Applied Excluded (Questions) Excluded (Expired) Exc…" at bounding box center [487, 170] width 83 height 16
click at [446, 162] on select "Choose an option... Pending Applied Excluded (Questions) Excluded (Expired) Exc…" at bounding box center [487, 170] width 83 height 16
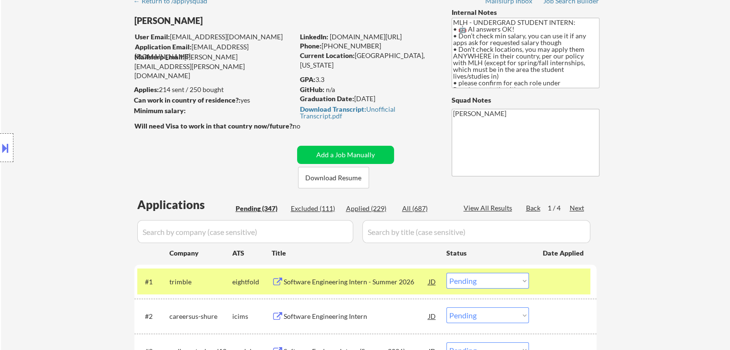
scroll to position [48, 0]
click at [572, 208] on div "Next" at bounding box center [576, 208] width 15 height 10
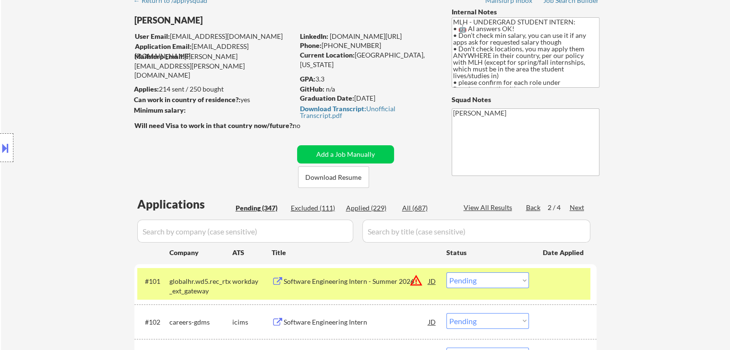
click at [571, 206] on div "Next" at bounding box center [576, 208] width 15 height 10
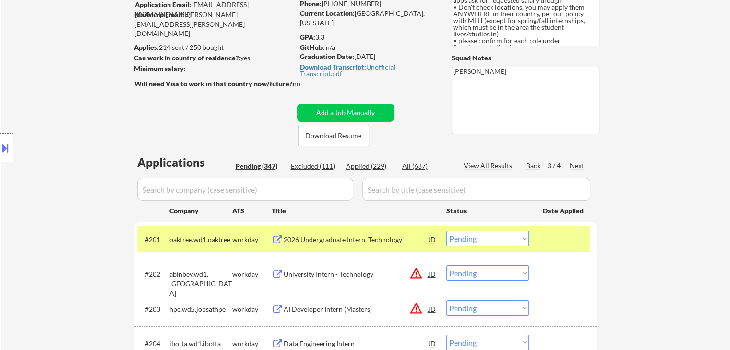
scroll to position [96, 0]
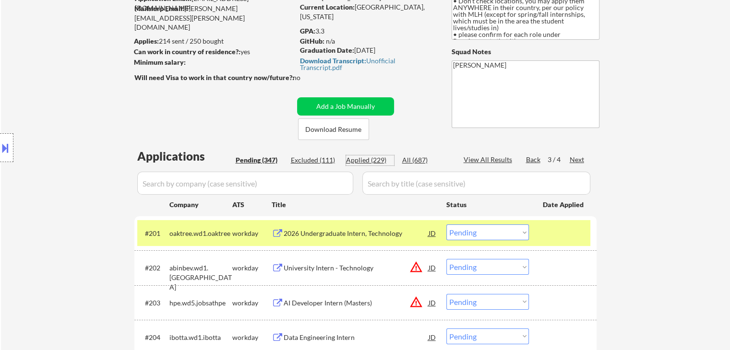
click at [360, 163] on div "Applied (229)" at bounding box center [370, 160] width 48 height 10
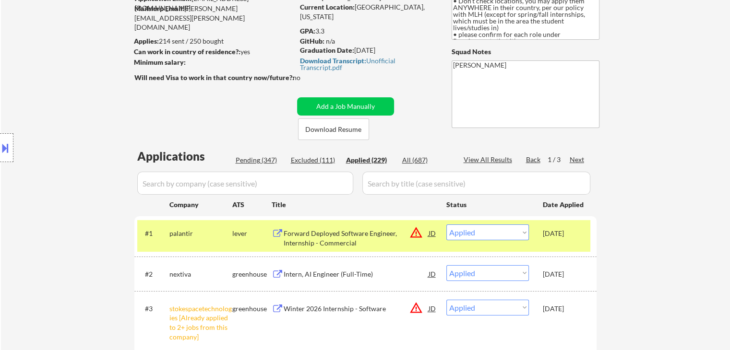
click at [259, 161] on div "Pending (347)" at bounding box center [260, 160] width 48 height 10
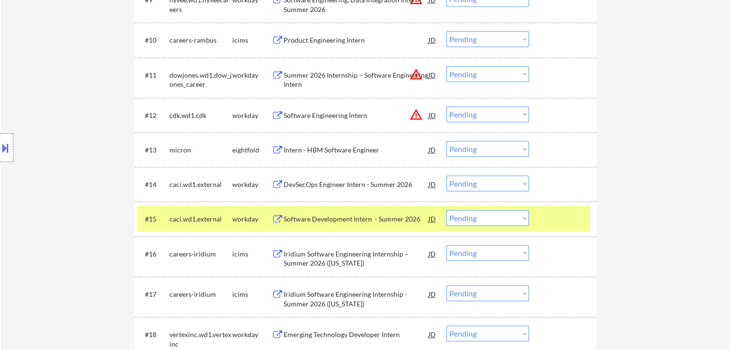
scroll to position [672, 0]
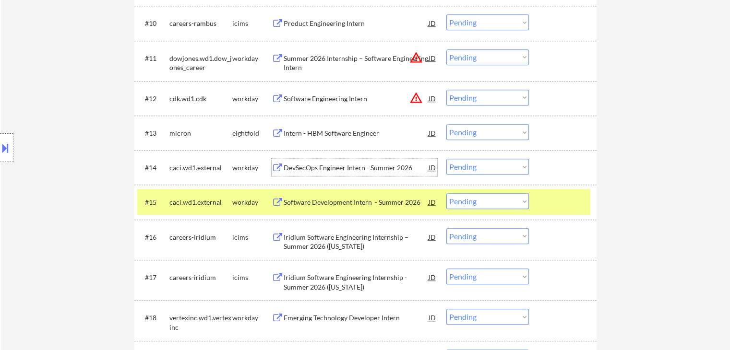
click at [315, 167] on div "DevSecOps Engineer Intern - Summer 2026" at bounding box center [356, 168] width 145 height 10
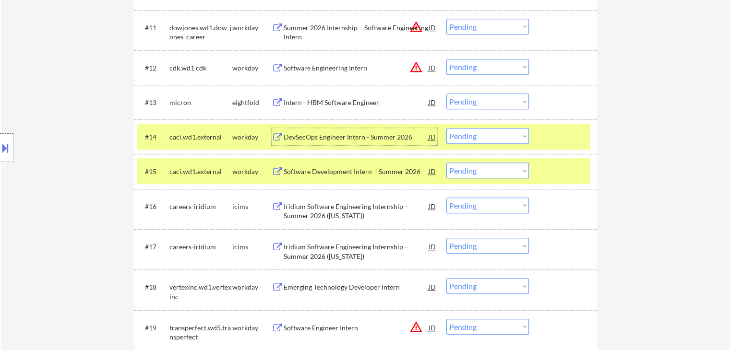
scroll to position [720, 0]
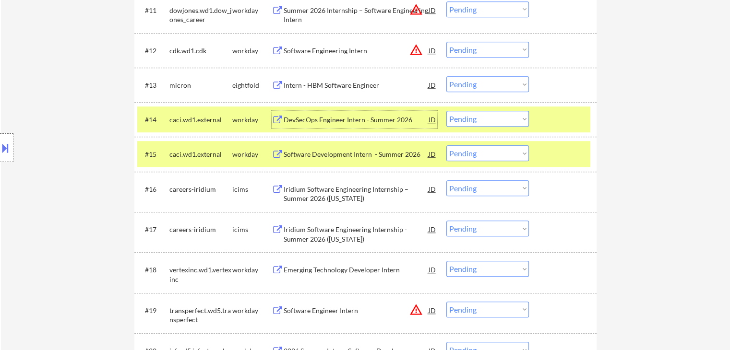
click at [468, 120] on select "Choose an option... Pending Applied Excluded (Questions) Excluded (Expired) Exc…" at bounding box center [487, 119] width 83 height 16
click at [446, 111] on select "Choose an option... Pending Applied Excluded (Questions) Excluded (Expired) Exc…" at bounding box center [487, 119] width 83 height 16
click at [332, 152] on div "Software Development Intern - Summer 2026" at bounding box center [356, 155] width 145 height 10
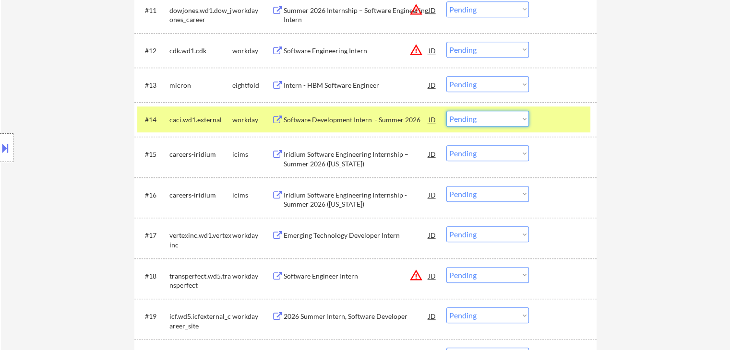
click at [474, 119] on select "Choose an option... Pending Applied Excluded (Questions) Excluded (Expired) Exc…" at bounding box center [487, 119] width 83 height 16
click at [446, 111] on select "Choose an option... Pending Applied Excluded (Questions) Excluded (Expired) Exc…" at bounding box center [487, 119] width 83 height 16
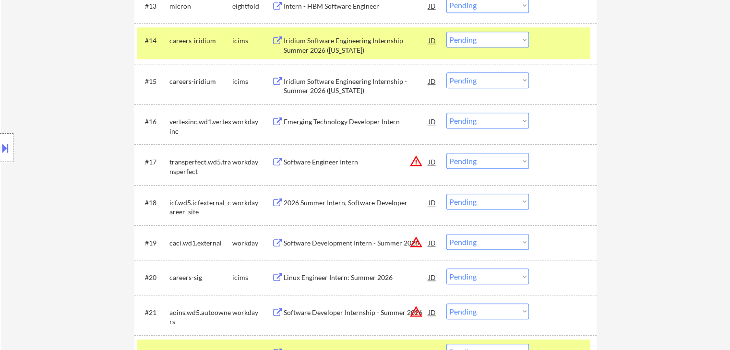
scroll to position [816, 0]
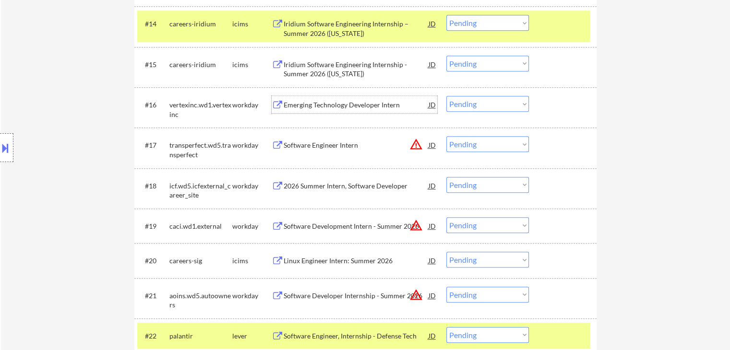
click at [336, 105] on div "Emerging Technology Developer Intern" at bounding box center [356, 105] width 145 height 10
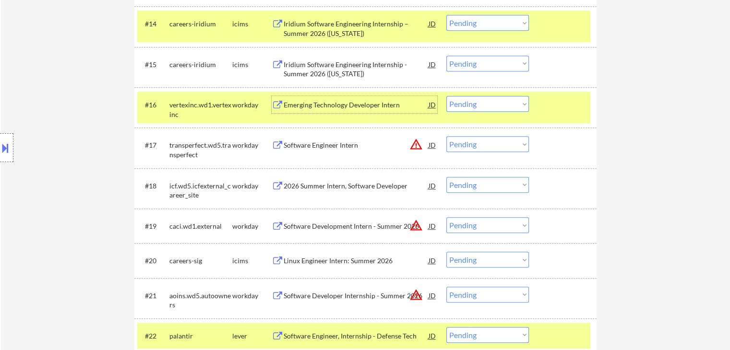
click at [462, 107] on select "Choose an option... Pending Applied Excluded (Questions) Excluded (Expired) Exc…" at bounding box center [487, 104] width 83 height 16
click at [446, 96] on select "Choose an option... Pending Applied Excluded (Questions) Excluded (Expired) Exc…" at bounding box center [487, 104] width 83 height 16
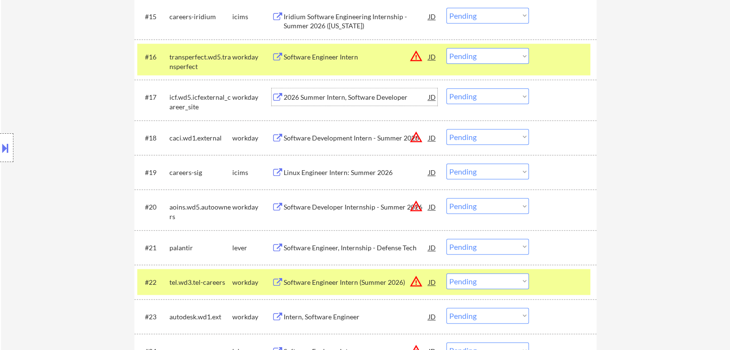
click at [337, 98] on div "2026 Summer Intern, Software Developer" at bounding box center [356, 98] width 145 height 10
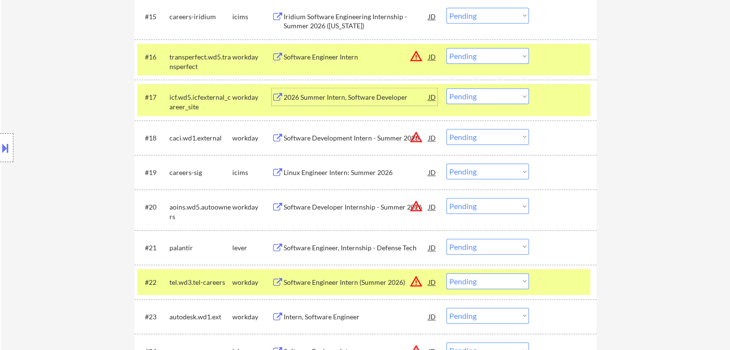
click at [451, 97] on select "Choose an option... Pending Applied Excluded (Questions) Excluded (Expired) Exc…" at bounding box center [487, 96] width 83 height 16
click at [446, 88] on select "Choose an option... Pending Applied Excluded (Questions) Excluded (Expired) Exc…" at bounding box center [487, 96] width 83 height 16
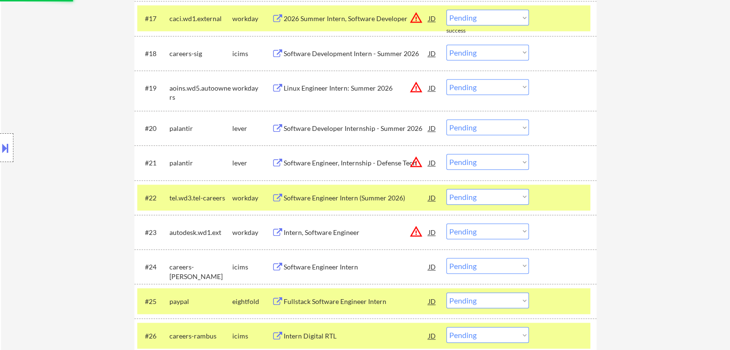
scroll to position [959, 0]
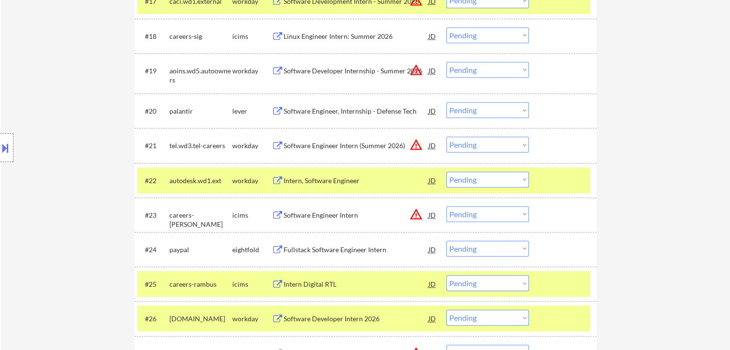
click at [332, 109] on div "Software Engineer, Internship - Defense Tech" at bounding box center [356, 111] width 145 height 10
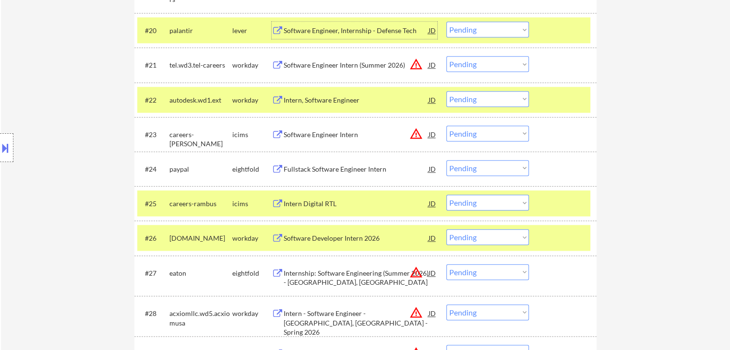
scroll to position [1055, 0]
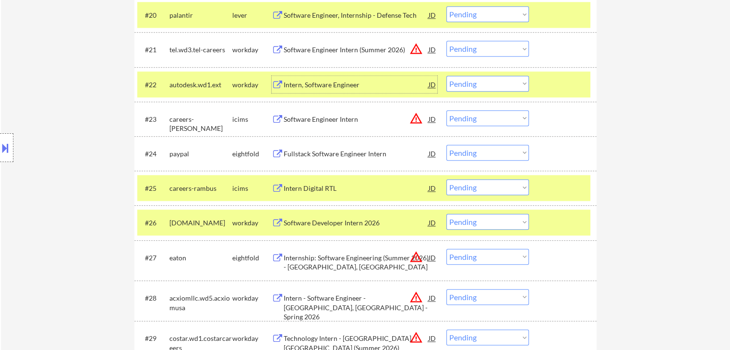
click at [324, 83] on div "Intern, Software Engineer" at bounding box center [356, 85] width 145 height 10
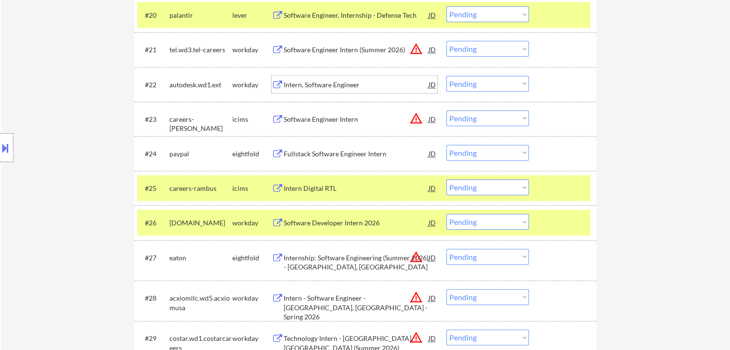
scroll to position [1103, 0]
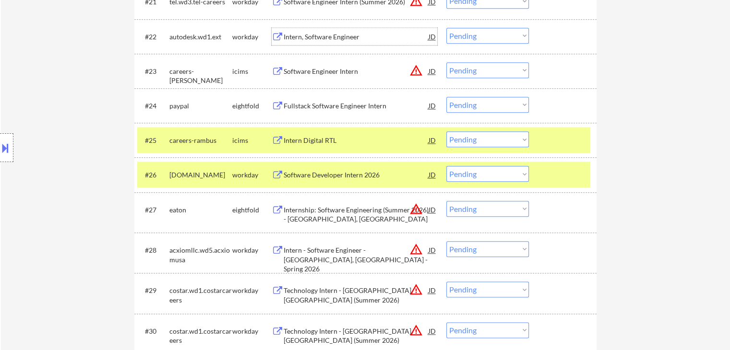
click at [471, 37] on select "Choose an option... Pending Applied Excluded (Questions) Excluded (Expired) Exc…" at bounding box center [487, 36] width 83 height 16
click at [446, 28] on select "Choose an option... Pending Applied Excluded (Questions) Excluded (Expired) Exc…" at bounding box center [487, 36] width 83 height 16
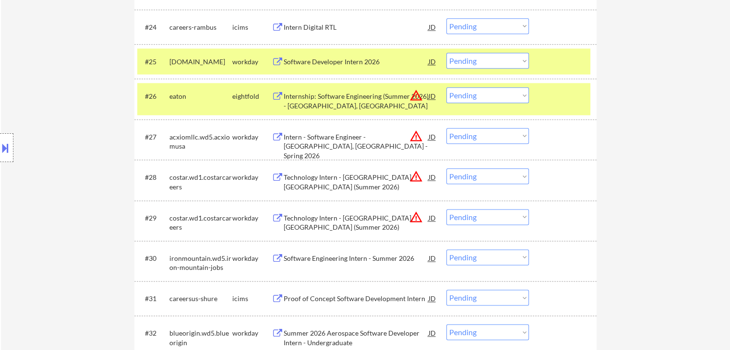
scroll to position [1199, 0]
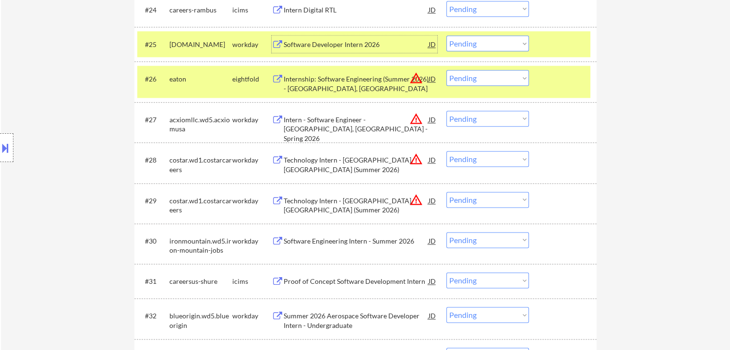
click at [335, 43] on div "Software Developer Intern 2026" at bounding box center [356, 45] width 145 height 10
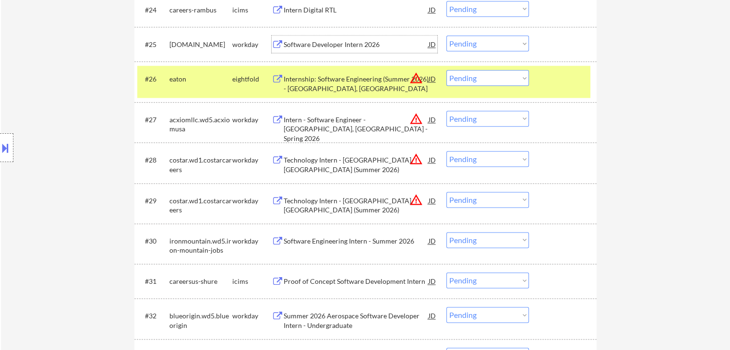
click at [458, 37] on select "Choose an option... Pending Applied Excluded (Questions) Excluded (Expired) Exc…" at bounding box center [487, 43] width 83 height 16
click at [446, 35] on select "Choose an option... Pending Applied Excluded (Questions) Excluded (Expired) Exc…" at bounding box center [487, 43] width 83 height 16
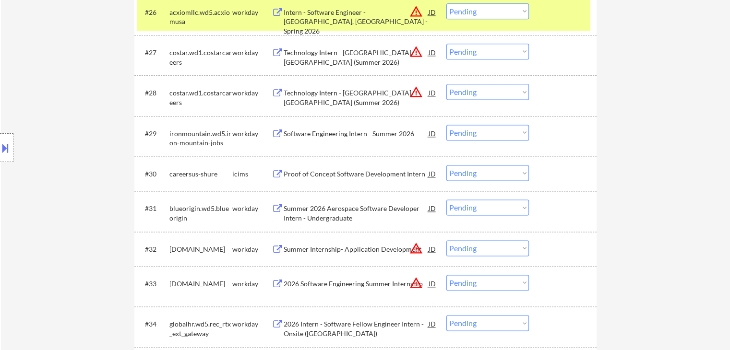
scroll to position [1295, 0]
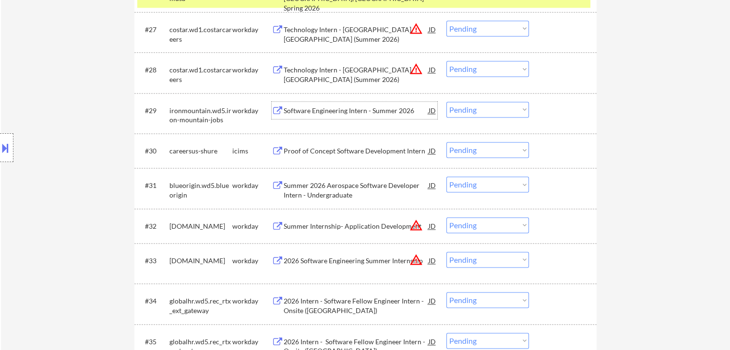
click at [337, 102] on div "Software Engineering Intern - Summer 2026" at bounding box center [356, 110] width 145 height 17
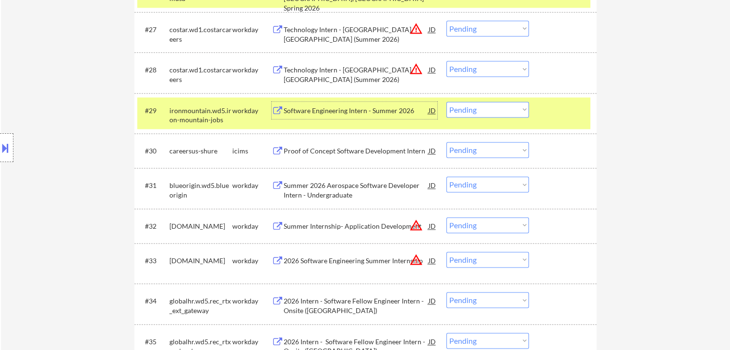
click at [480, 106] on select "Choose an option... Pending Applied Excluded (Questions) Excluded (Expired) Exc…" at bounding box center [487, 110] width 83 height 16
click at [446, 102] on select "Choose an option... Pending Applied Excluded (Questions) Excluded (Expired) Exc…" at bounding box center [487, 110] width 83 height 16
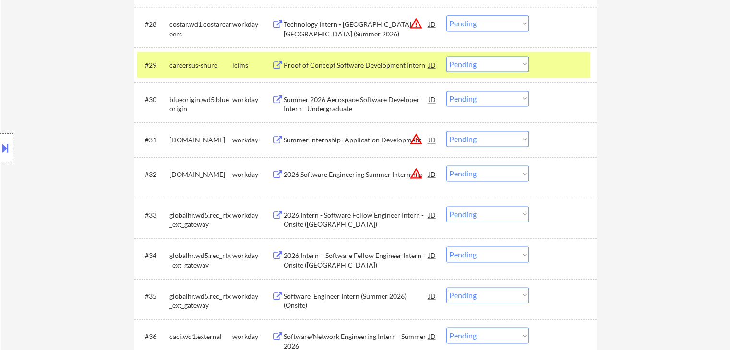
scroll to position [1343, 0]
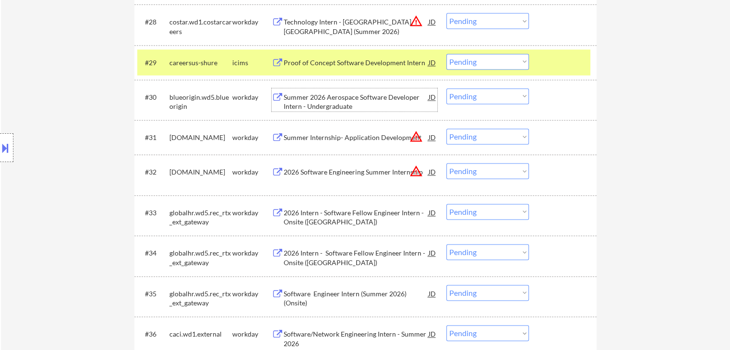
click at [341, 97] on div "Summer 2026 Aerospace Software Developer Intern - Undergraduate" at bounding box center [356, 102] width 145 height 19
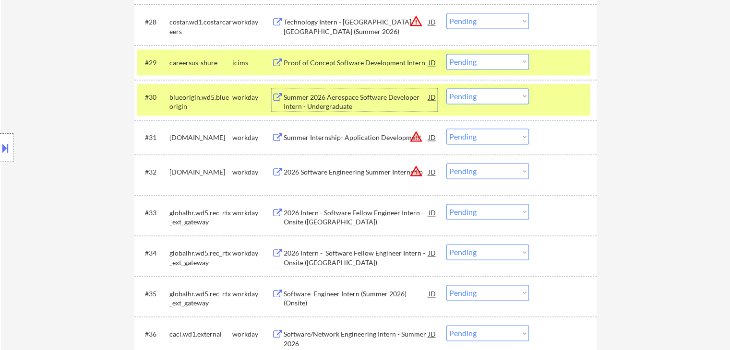
click at [350, 94] on div "Summer 2026 Aerospace Software Developer Intern - Undergraduate" at bounding box center [356, 102] width 145 height 19
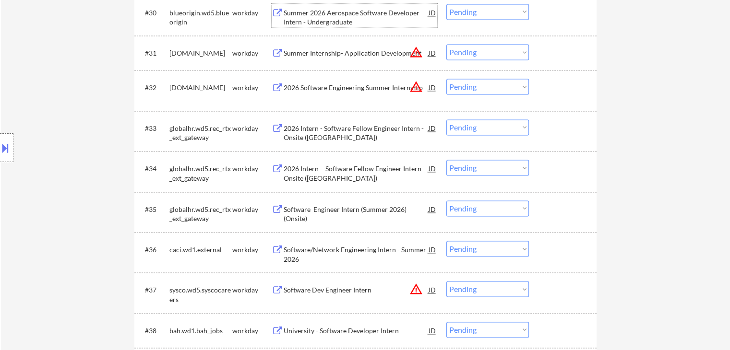
scroll to position [1439, 0]
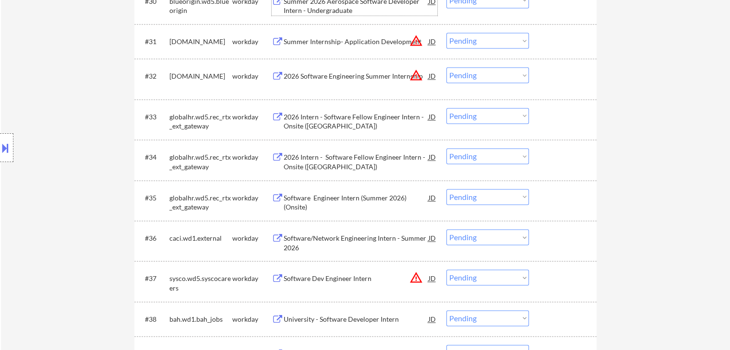
click at [344, 114] on div "2026 Intern - Software Fellow Engineer Intern - Onsite ([GEOGRAPHIC_DATA])" at bounding box center [356, 121] width 145 height 19
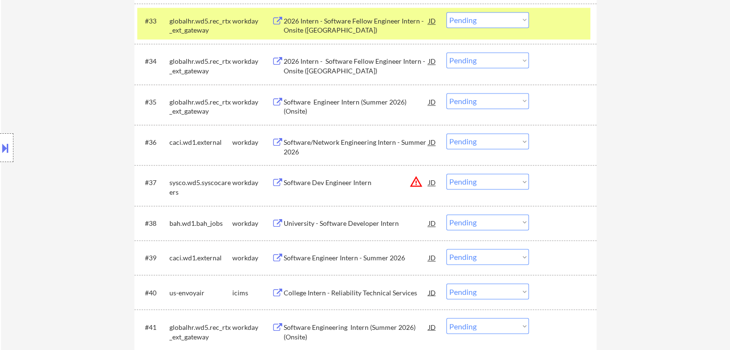
scroll to position [1583, 0]
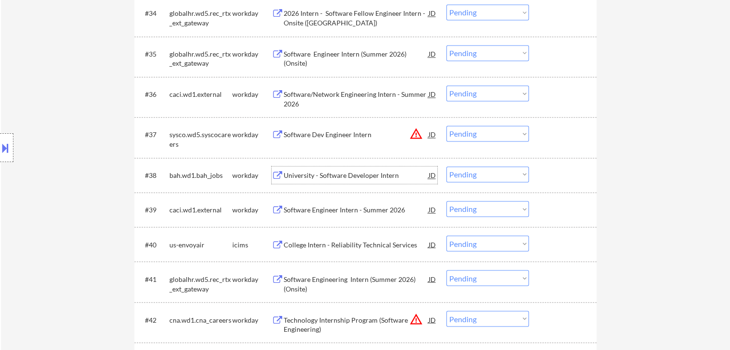
click at [347, 177] on div "University - Software Developer Intern" at bounding box center [356, 176] width 145 height 10
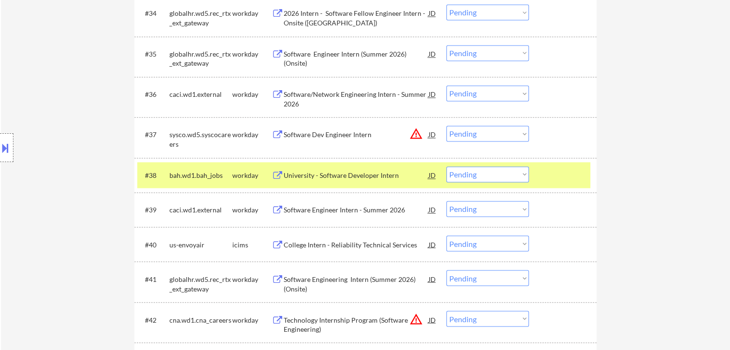
click at [467, 177] on select "Choose an option... Pending Applied Excluded (Questions) Excluded (Expired) Exc…" at bounding box center [487, 174] width 83 height 16
click at [446, 166] on select "Choose an option... Pending Applied Excluded (Questions) Excluded (Expired) Exc…" at bounding box center [487, 174] width 83 height 16
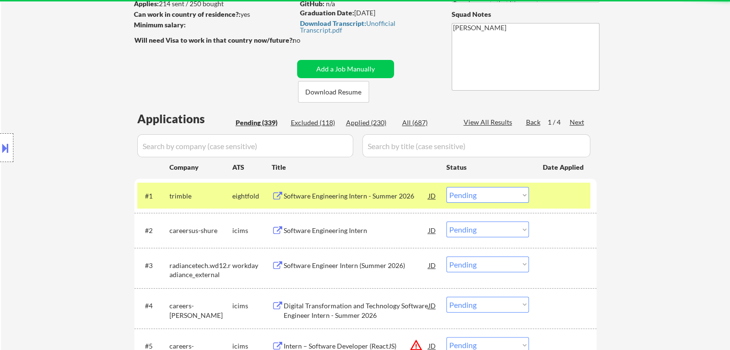
scroll to position [73, 0]
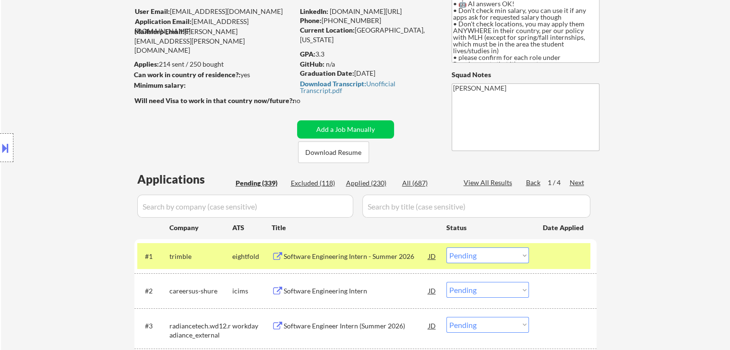
click at [355, 183] on div "Applied (230)" at bounding box center [370, 183] width 48 height 10
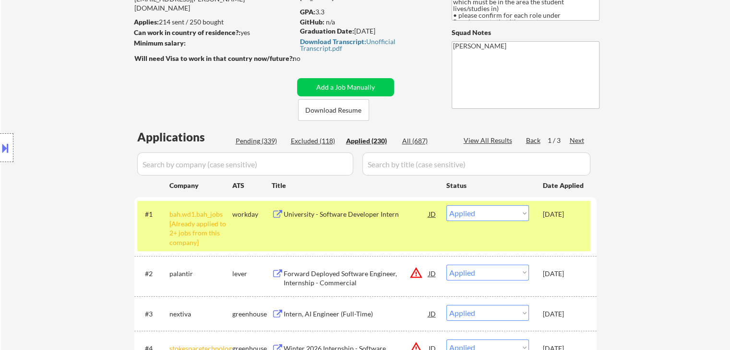
scroll to position [121, 0]
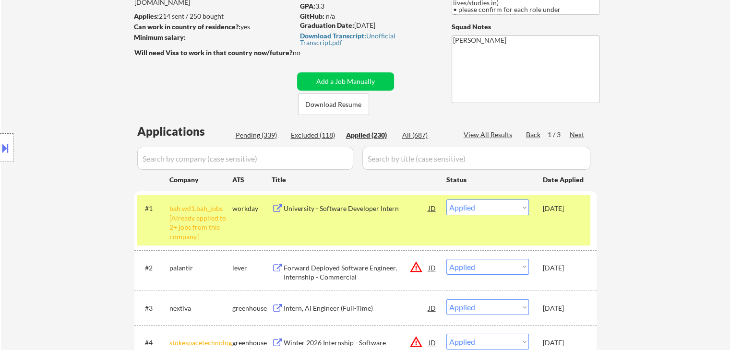
click at [257, 135] on div "Pending (339)" at bounding box center [260, 135] width 48 height 10
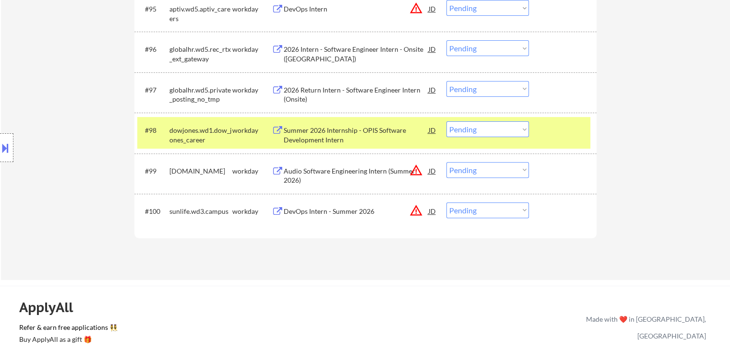
scroll to position [3945, 0]
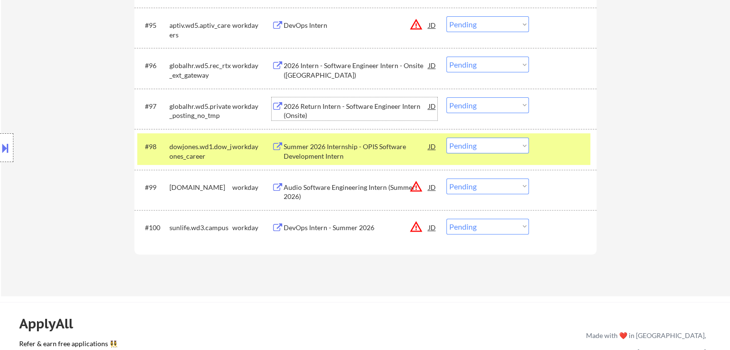
click at [319, 107] on div "2026 Return Intern - Software Engineer Intern (Onsite)" at bounding box center [356, 111] width 145 height 19
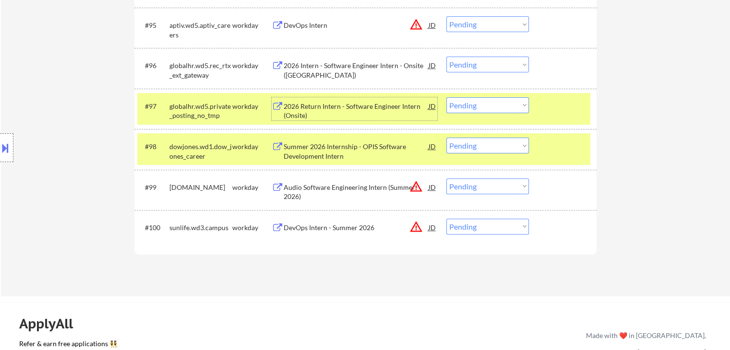
click at [468, 108] on select "Choose an option... Pending Applied Excluded (Questions) Excluded (Expired) Exc…" at bounding box center [487, 105] width 83 height 16
click at [446, 97] on select "Choose an option... Pending Applied Excluded (Questions) Excluded (Expired) Exc…" at bounding box center [487, 105] width 83 height 16
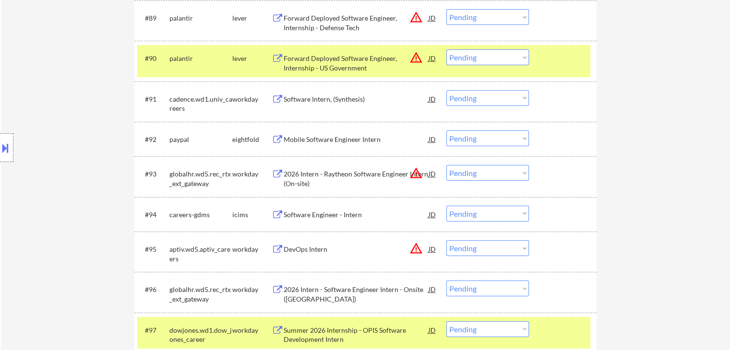
scroll to position [3705, 0]
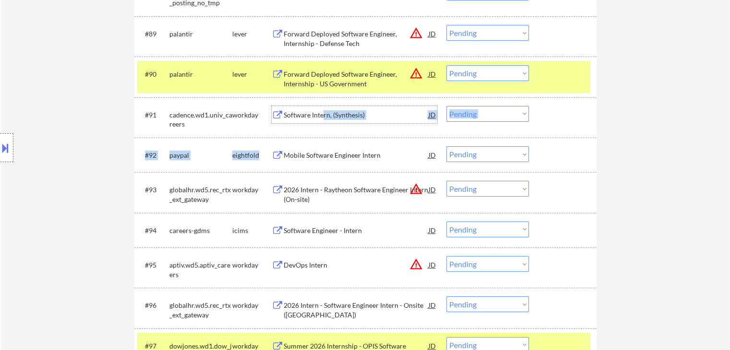
drag, startPoint x: 324, startPoint y: 117, endPoint x: 315, endPoint y: 166, distance: 49.2
click at [330, 152] on div "Mobile Software Engineer Intern" at bounding box center [356, 156] width 145 height 10
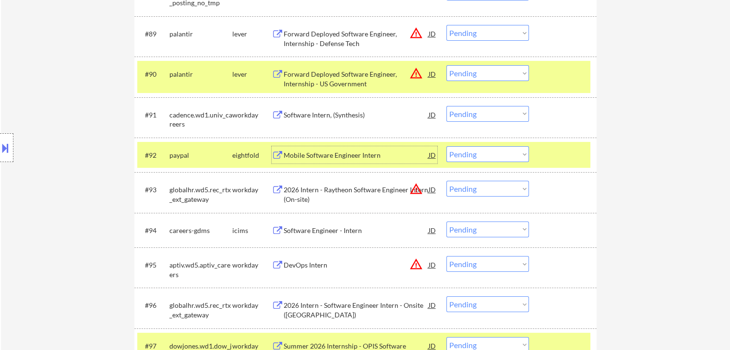
click at [312, 123] on div "#91 cadence.wd1.univ_careers workday Software Intern, (Synthesis) JD warning_am…" at bounding box center [363, 118] width 453 height 32
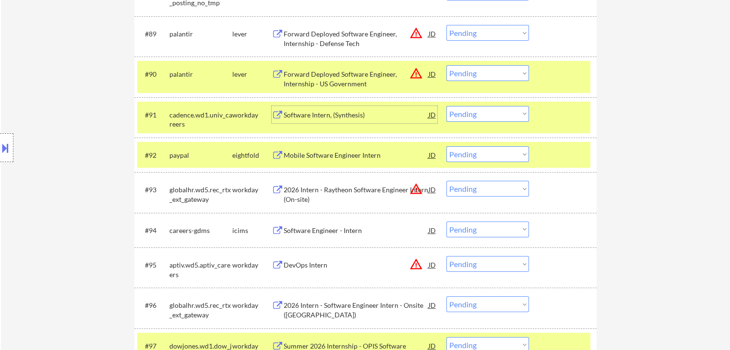
click at [352, 119] on div "Software Intern, (Synthesis)" at bounding box center [356, 115] width 145 height 10
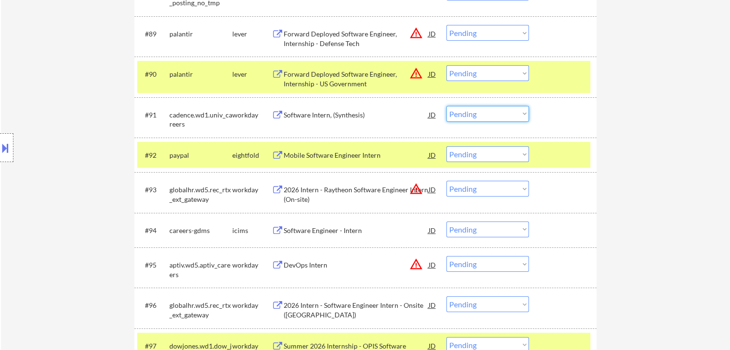
click at [467, 114] on select "Choose an option... Pending Applied Excluded (Questions) Excluded (Expired) Exc…" at bounding box center [487, 114] width 83 height 16
click at [446, 106] on select "Choose an option... Pending Applied Excluded (Questions) Excluded (Expired) Exc…" at bounding box center [487, 114] width 83 height 16
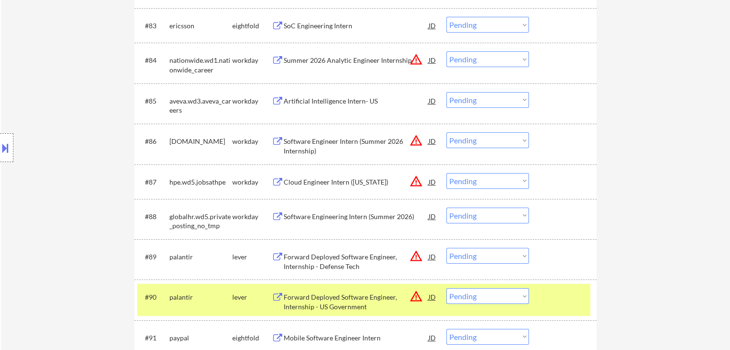
scroll to position [3465, 0]
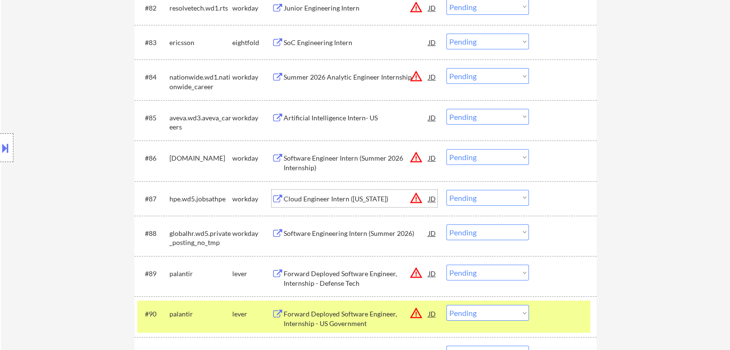
click at [349, 196] on div "Cloud Engineer Intern ([US_STATE])" at bounding box center [356, 199] width 145 height 10
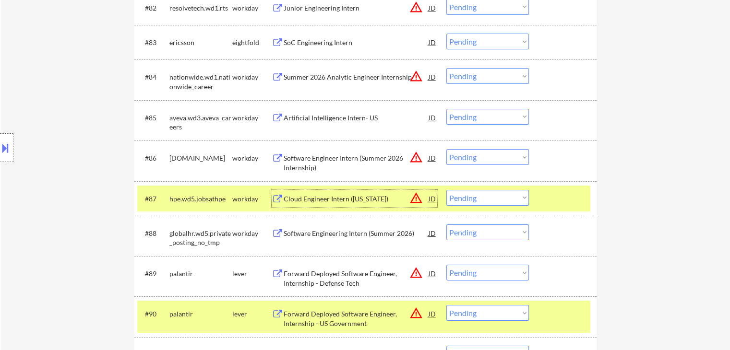
click at [471, 201] on select "Choose an option... Pending Applied Excluded (Questions) Excluded (Expired) Exc…" at bounding box center [487, 198] width 83 height 16
click at [446, 190] on select "Choose an option... Pending Applied Excluded (Questions) Excluded (Expired) Exc…" at bounding box center [487, 198] width 83 height 16
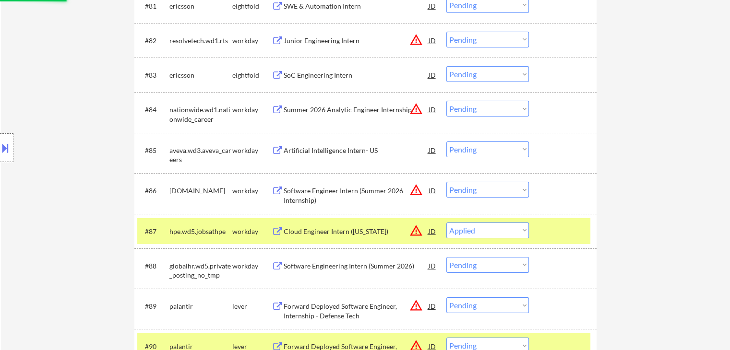
scroll to position [3417, 0]
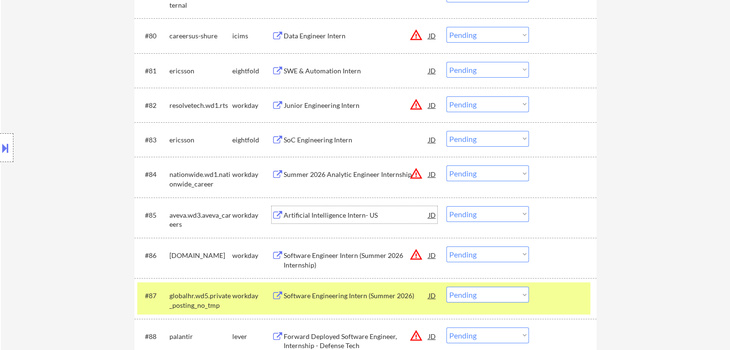
click at [322, 213] on div "Artificial Intelligence Intern- US" at bounding box center [356, 216] width 145 height 10
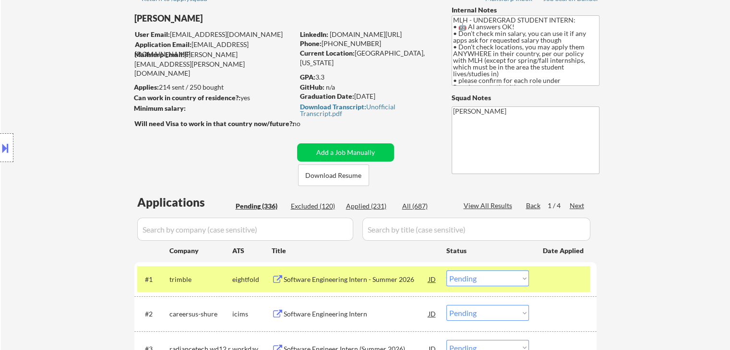
scroll to position [96, 0]
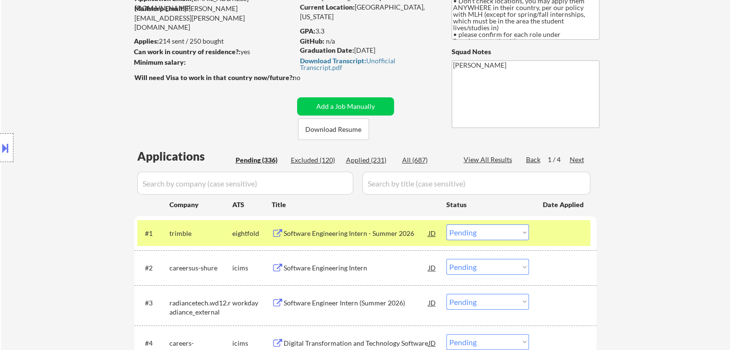
click at [357, 156] on div "Applied (231)" at bounding box center [370, 160] width 48 height 10
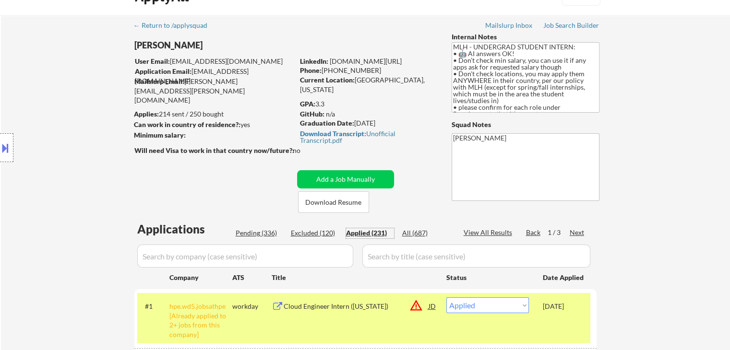
scroll to position [0, 0]
